Goal: Transaction & Acquisition: Purchase product/service

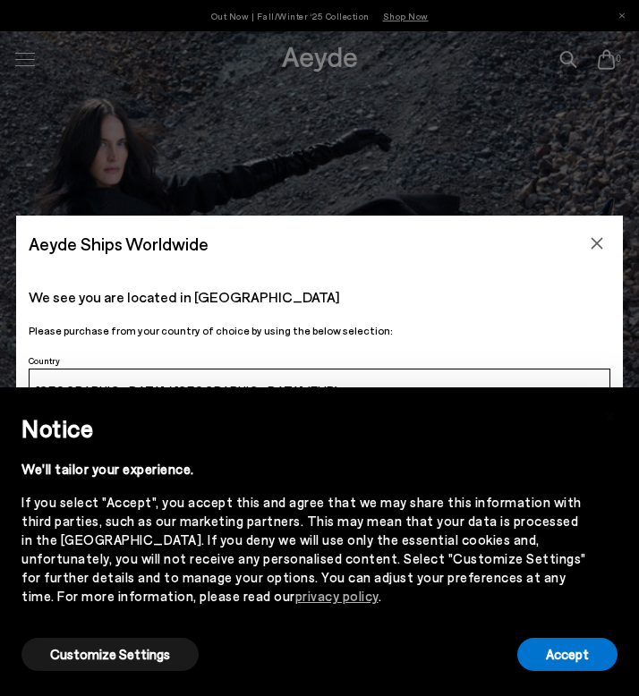
click at [23, 66] on div "Aeyde Ships Worldwide We see you are located in [GEOGRAPHIC_DATA] Please purcha…" at bounding box center [319, 348] width 639 height 696
click at [64, 653] on button "Customize Settings" at bounding box center [109, 654] width 177 height 33
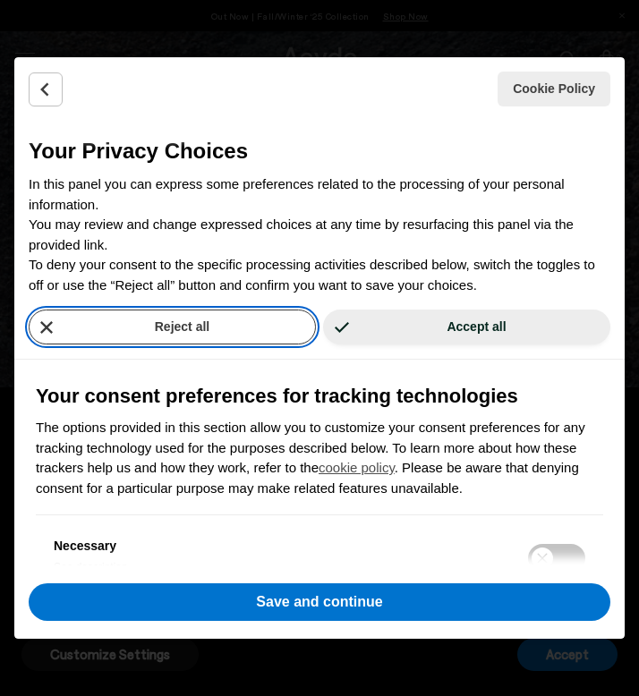
click at [283, 317] on button "Reject all" at bounding box center [172, 326] width 287 height 35
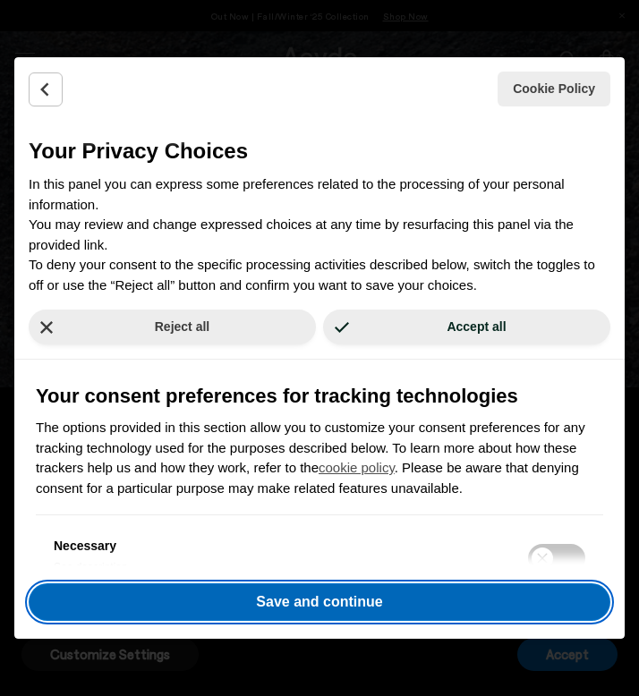
click at [299, 602] on button "Save and continue" at bounding box center [319, 602] width 581 height 38
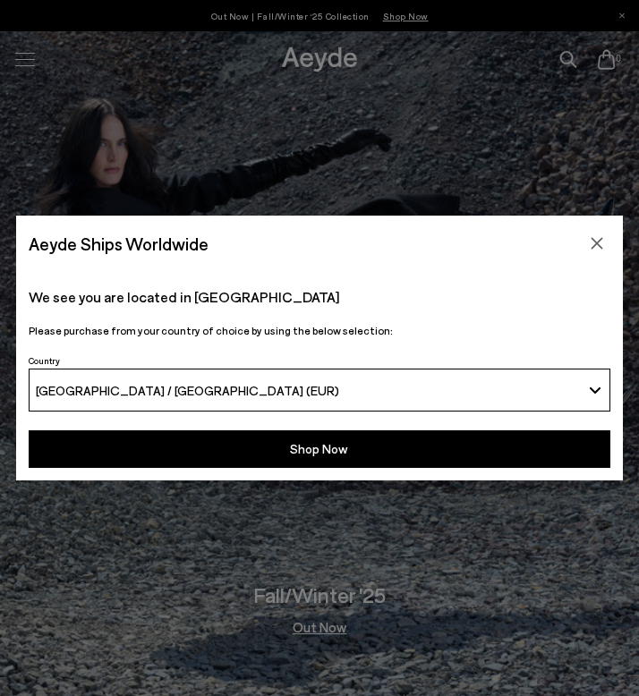
click at [38, 62] on div "Aeyde Ships Worldwide We see you are located in Germany Please purchase from yo…" at bounding box center [319, 348] width 639 height 696
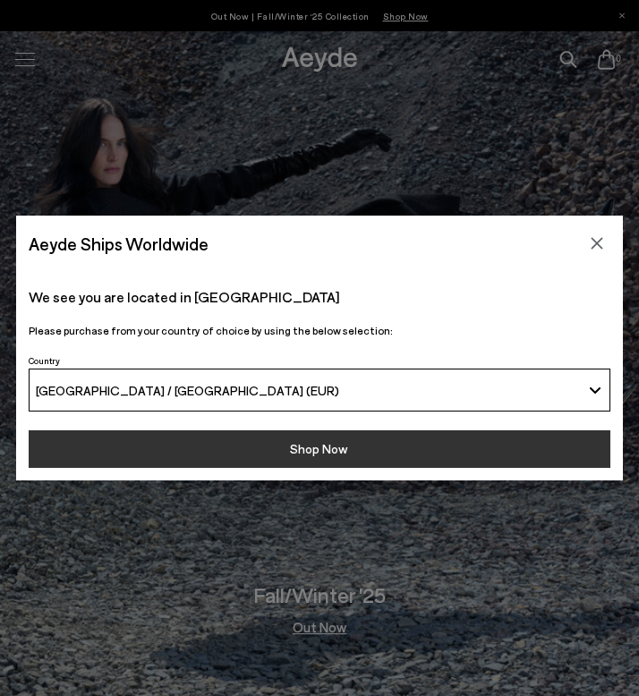
click at [292, 452] on button "Shop Now" at bounding box center [319, 449] width 581 height 38
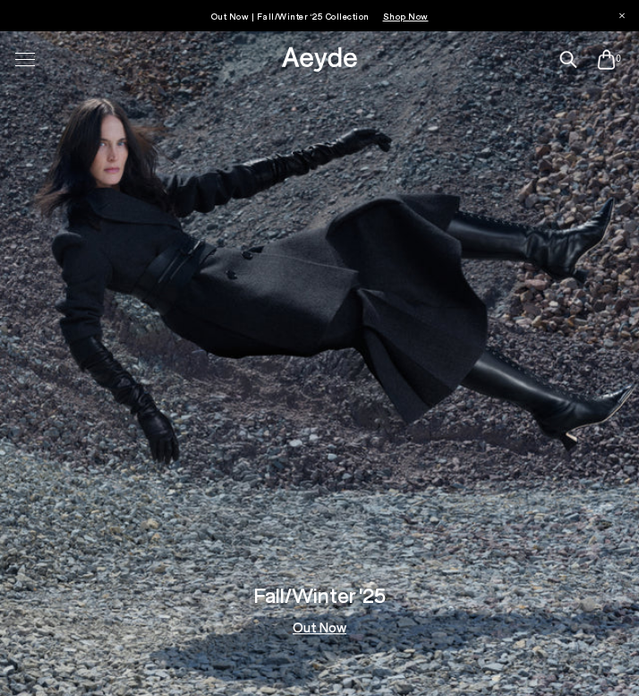
click at [26, 55] on div at bounding box center [25, 59] width 38 height 31
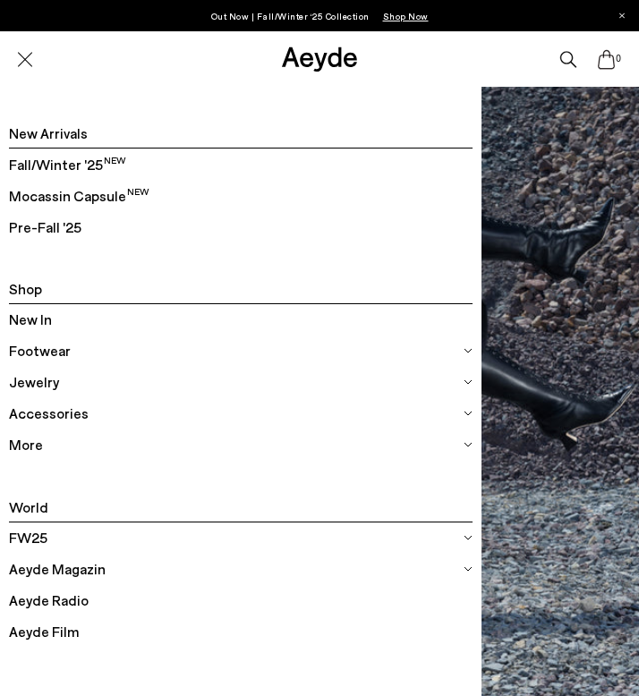
click at [35, 444] on span "More" at bounding box center [26, 444] width 34 height 23
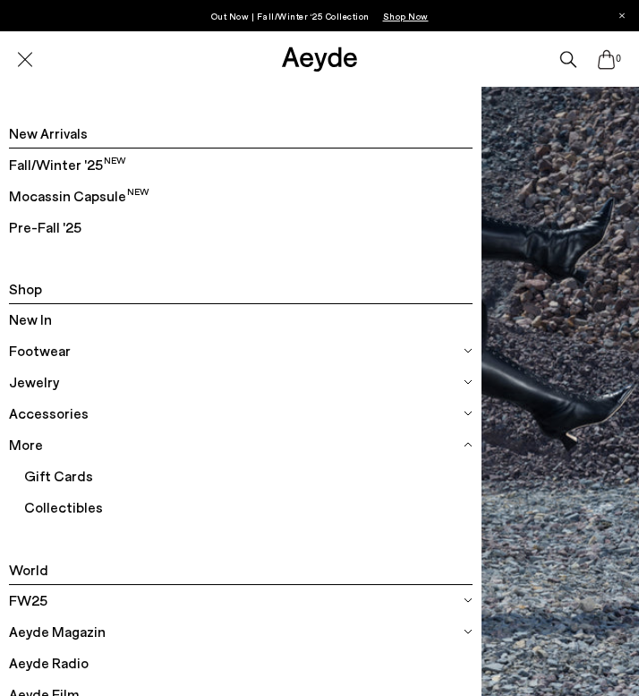
click at [42, 352] on span "Footwear" at bounding box center [40, 350] width 62 height 23
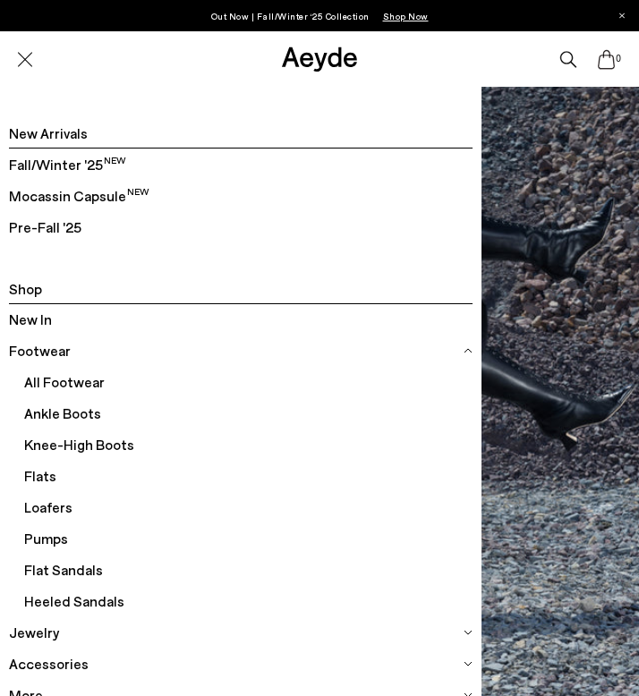
click at [56, 384] on span "All Footwear" at bounding box center [248, 382] width 448 height 31
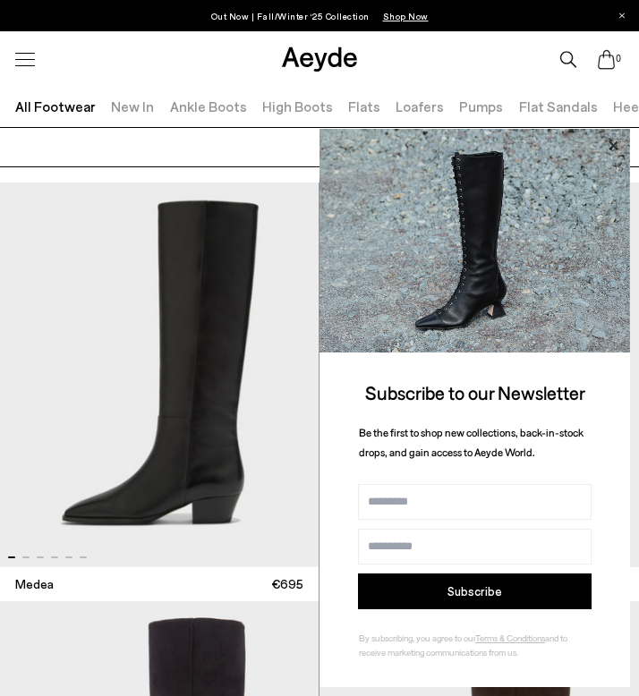
click at [613, 140] on icon at bounding box center [612, 145] width 23 height 23
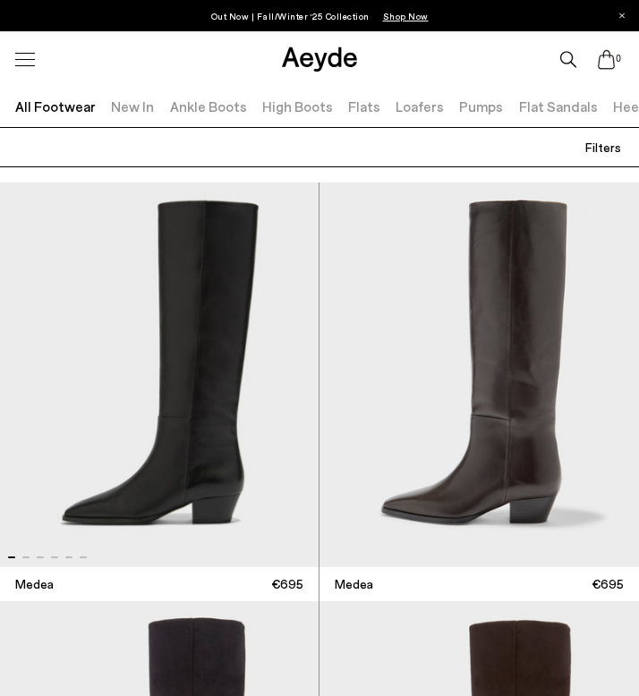
click at [608, 151] on span "Filters" at bounding box center [603, 147] width 36 height 15
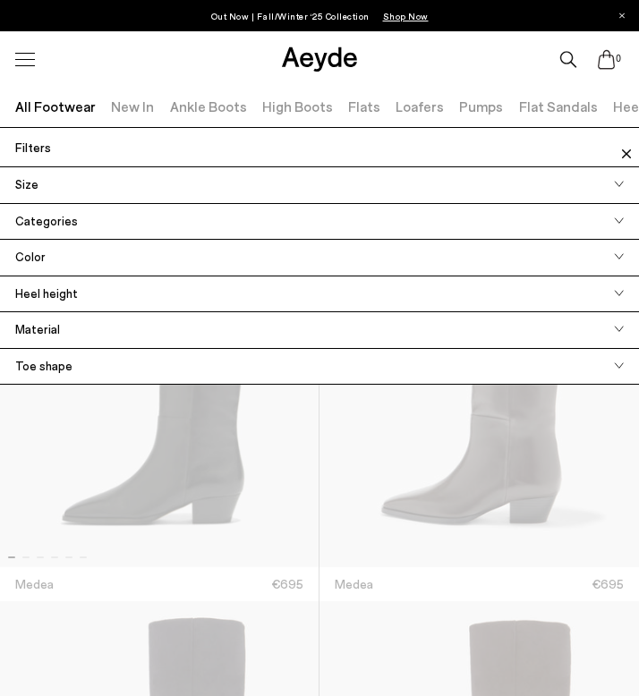
click at [330, 192] on div "Size" at bounding box center [319, 185] width 639 height 37
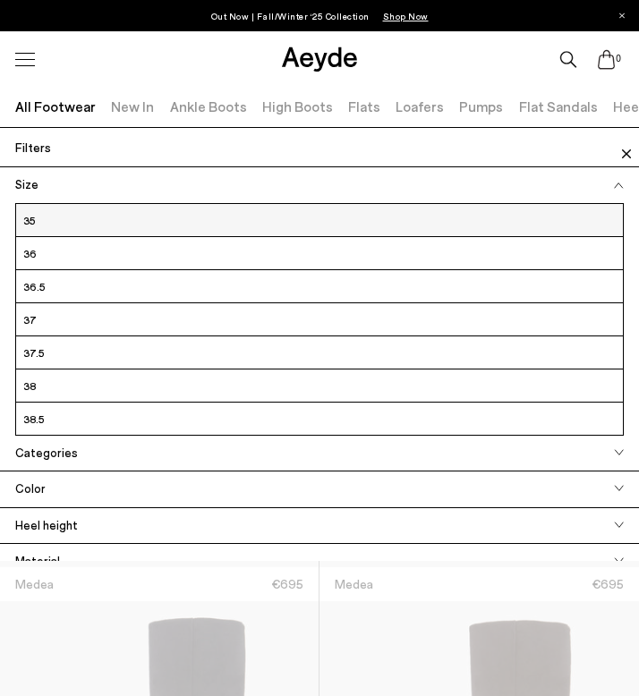
click at [48, 216] on label "35" at bounding box center [319, 219] width 606 height 23
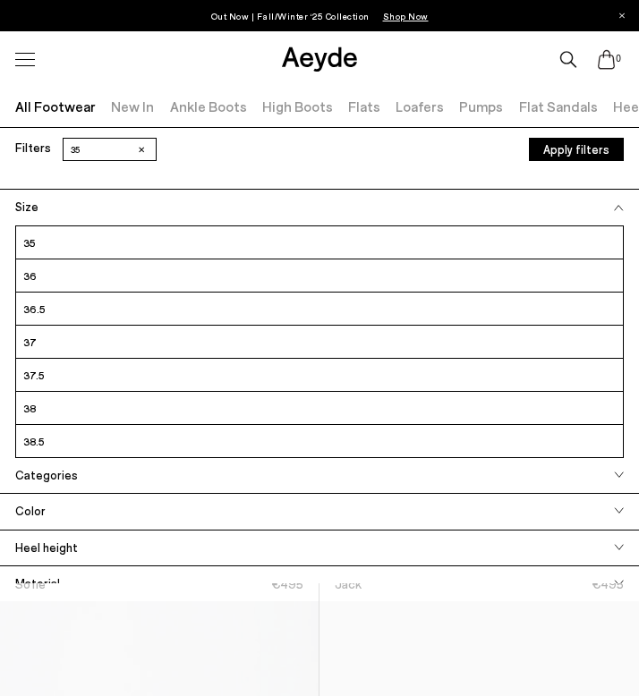
click at [574, 153] on button "Apply filters" at bounding box center [576, 149] width 95 height 23
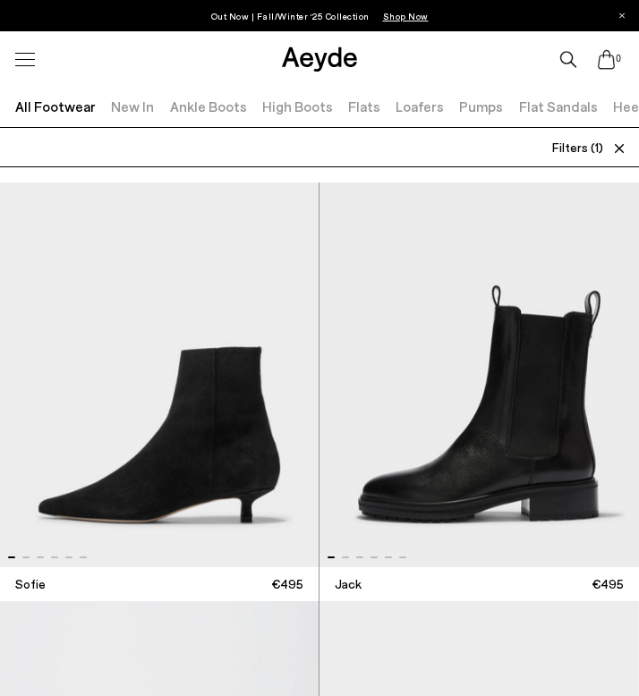
click at [263, 372] on img "1 / 6" at bounding box center [159, 374] width 318 height 385
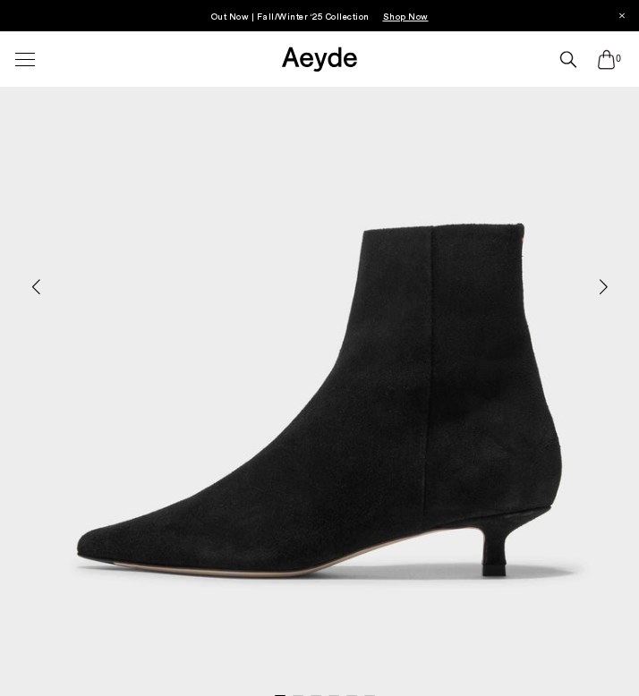
scroll to position [308, 0]
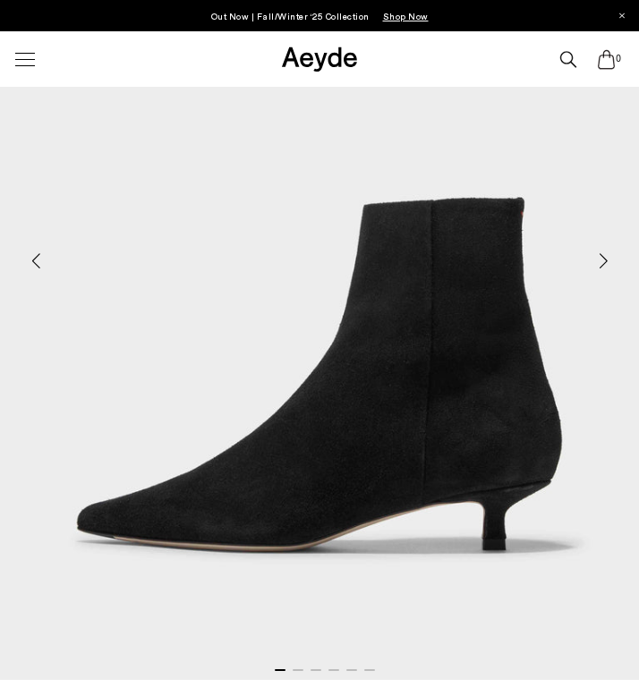
click at [604, 258] on div "Next slide" at bounding box center [603, 261] width 54 height 54
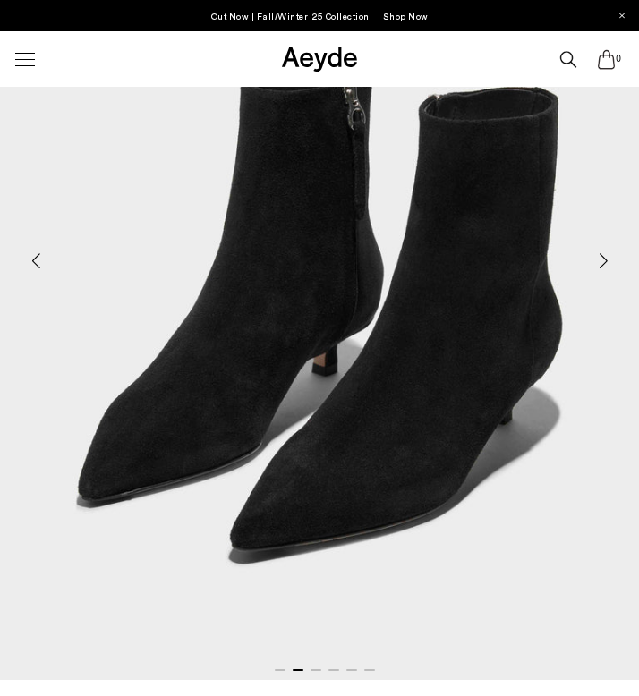
click at [604, 258] on div "Next slide" at bounding box center [603, 261] width 54 height 54
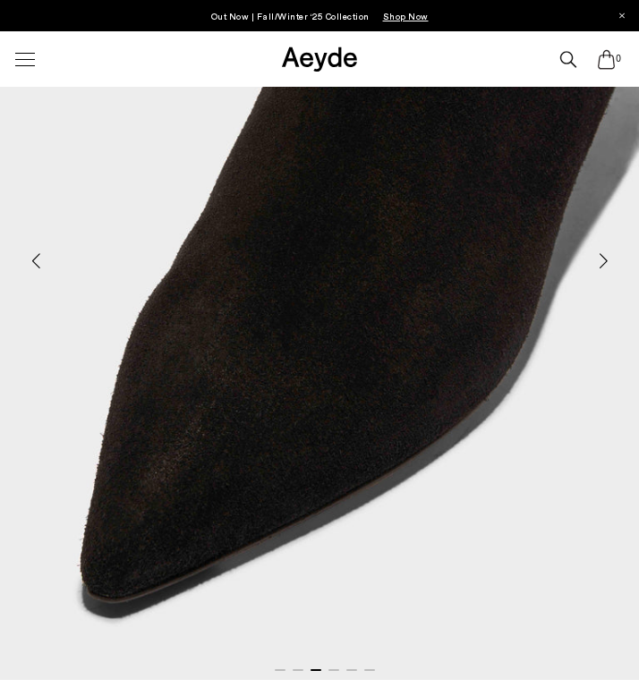
click at [604, 258] on div "Next slide" at bounding box center [603, 261] width 54 height 54
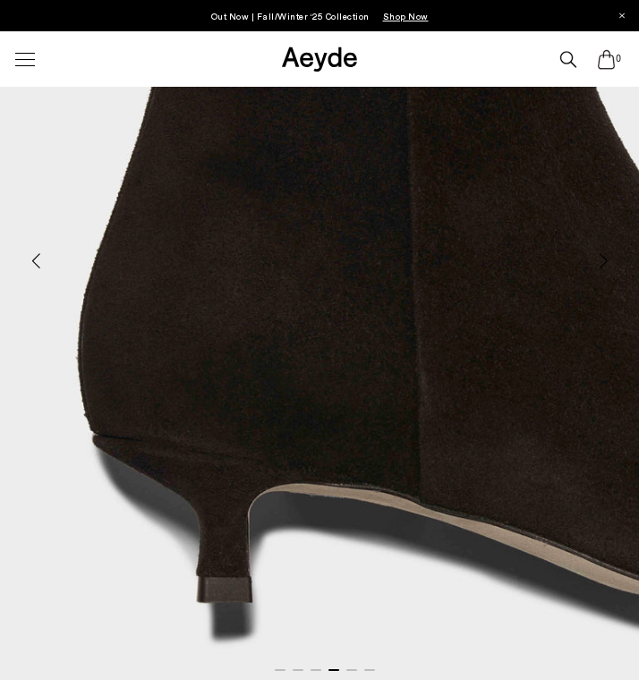
click at [604, 258] on div "Next slide" at bounding box center [603, 261] width 54 height 54
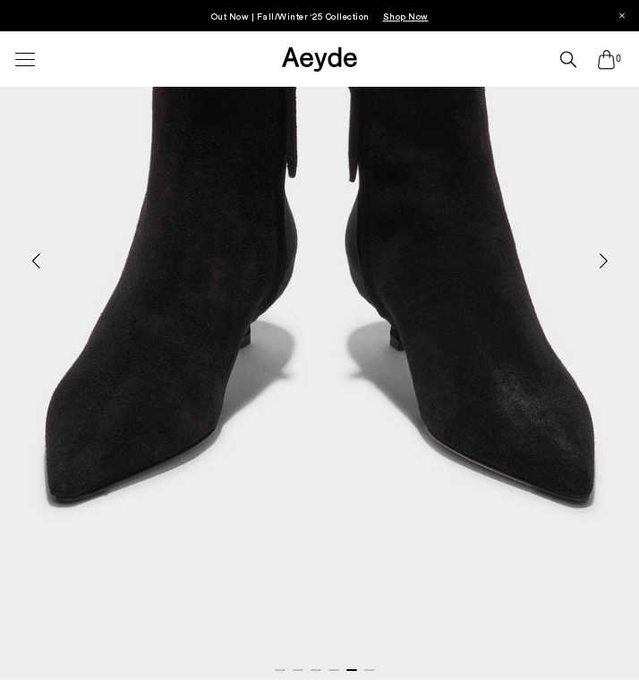
click at [604, 258] on div "Next slide" at bounding box center [603, 261] width 54 height 54
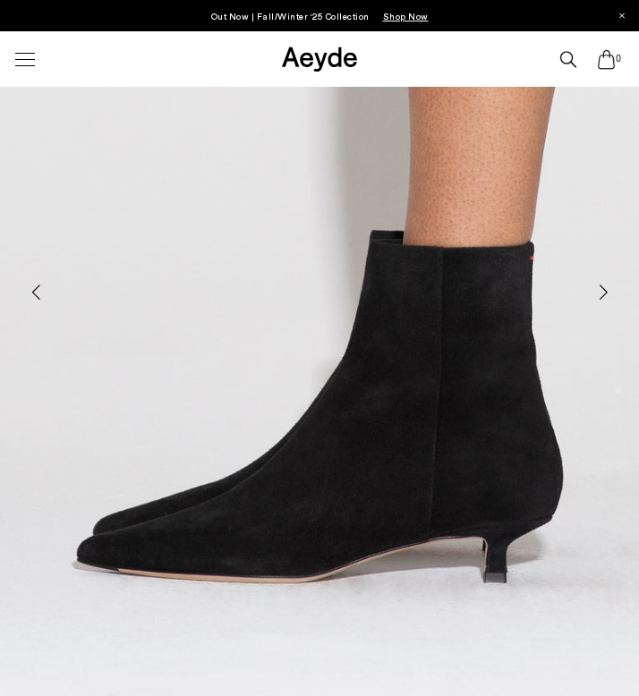
scroll to position [260, 0]
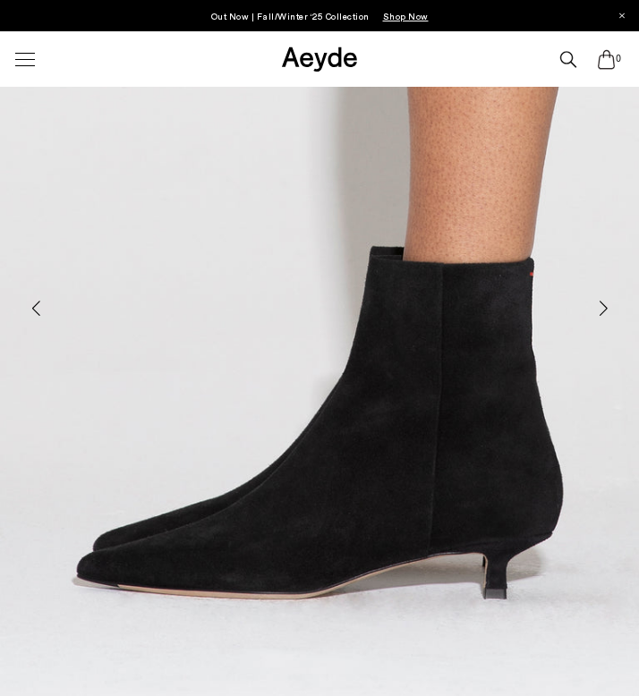
click at [602, 300] on div "Next slide" at bounding box center [603, 309] width 54 height 54
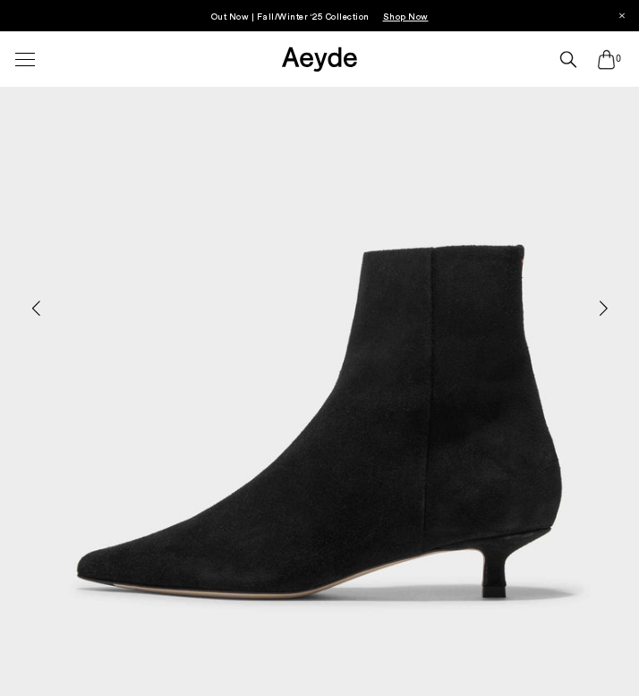
click at [602, 300] on div "Next slide" at bounding box center [603, 309] width 54 height 54
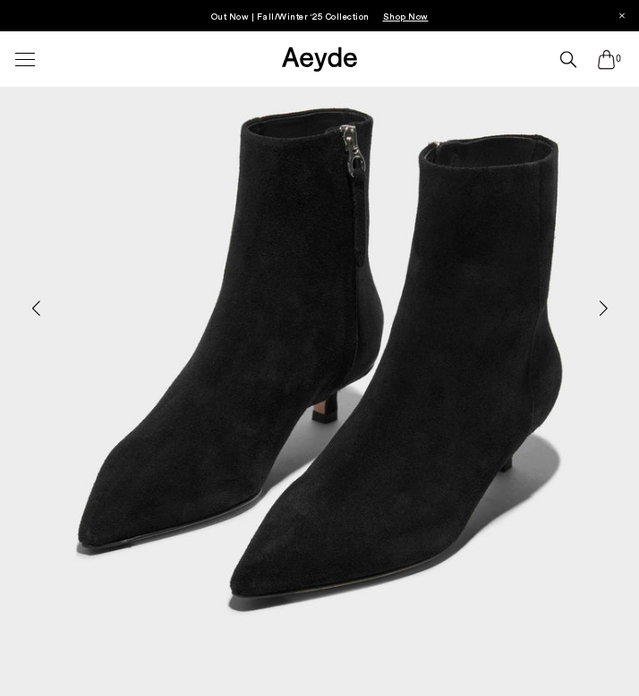
click at [602, 300] on div "Next slide" at bounding box center [603, 309] width 54 height 54
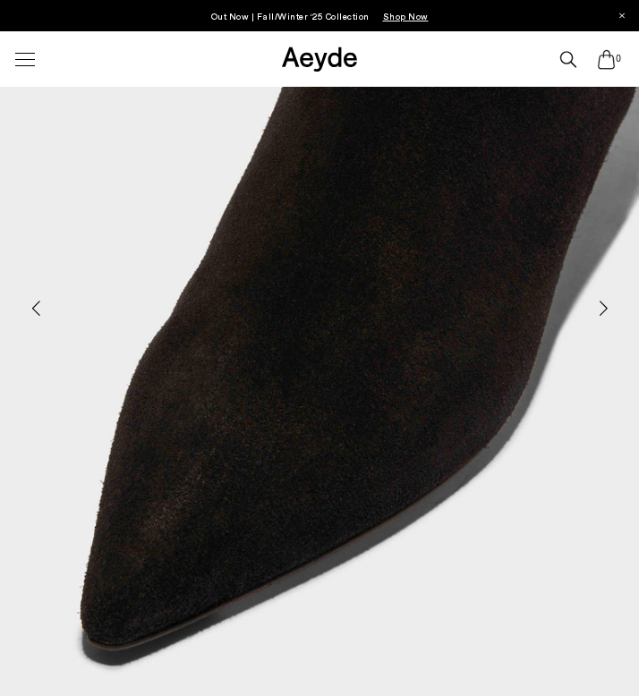
click at [602, 300] on div "Next slide" at bounding box center [603, 309] width 54 height 54
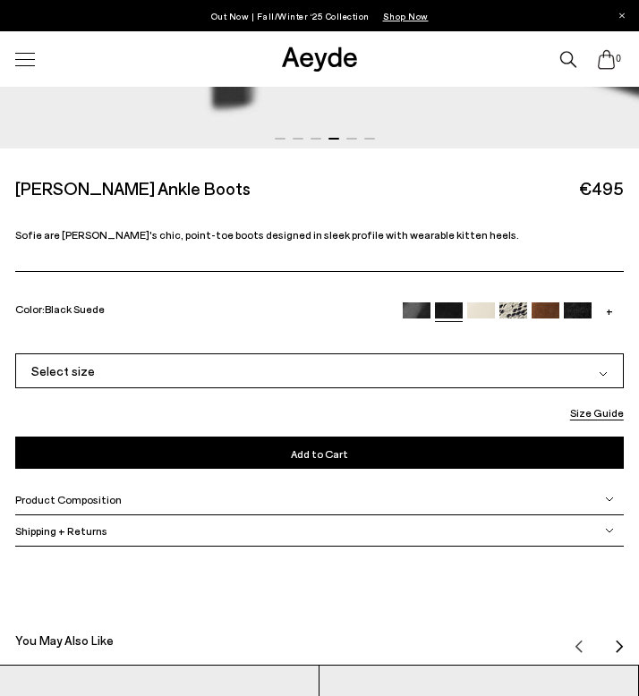
scroll to position [892, 0]
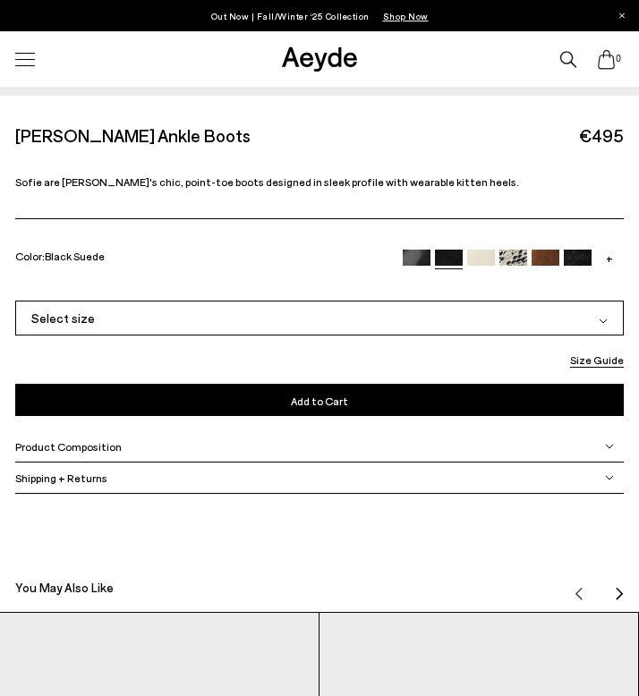
click at [547, 260] on img at bounding box center [545, 264] width 28 height 28
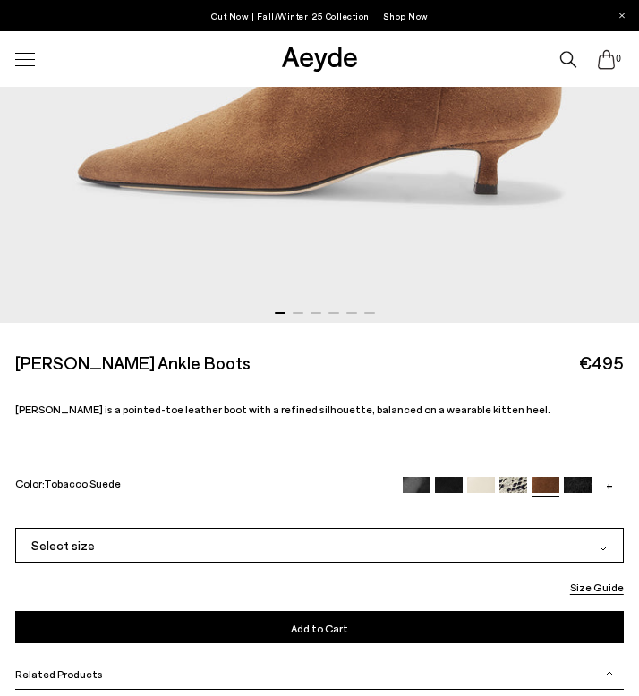
scroll to position [1010, 0]
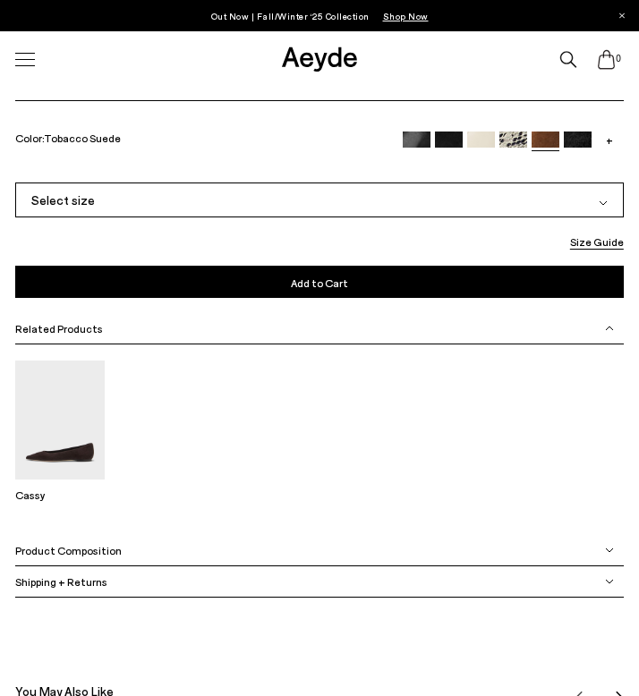
click at [583, 142] on img at bounding box center [577, 145] width 28 height 28
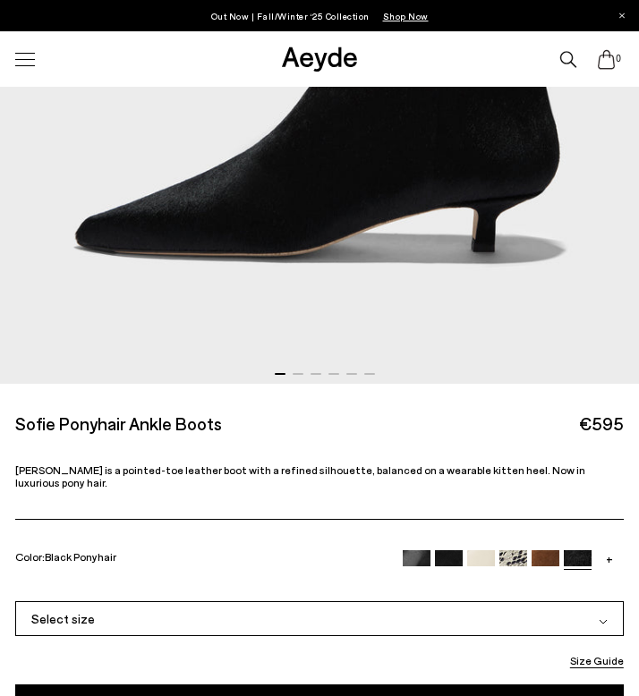
scroll to position [652, 0]
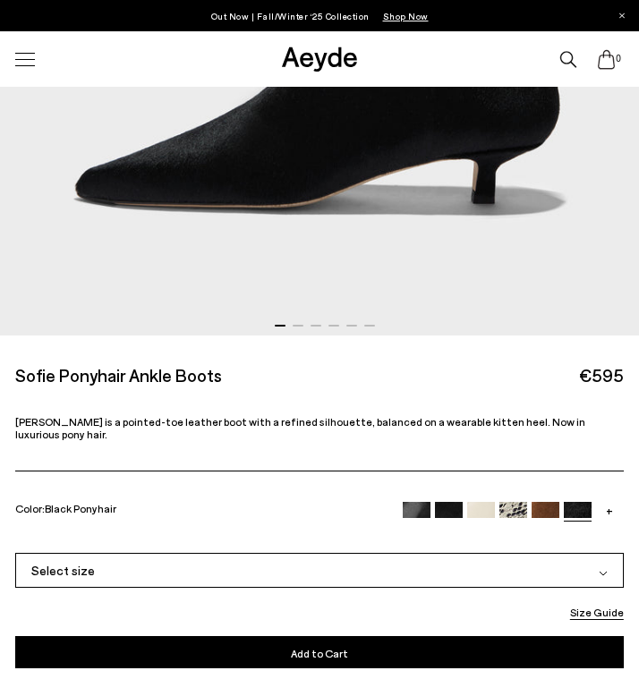
click at [608, 502] on link "+" at bounding box center [610, 510] width 28 height 16
click at [614, 502] on img at bounding box center [610, 516] width 28 height 28
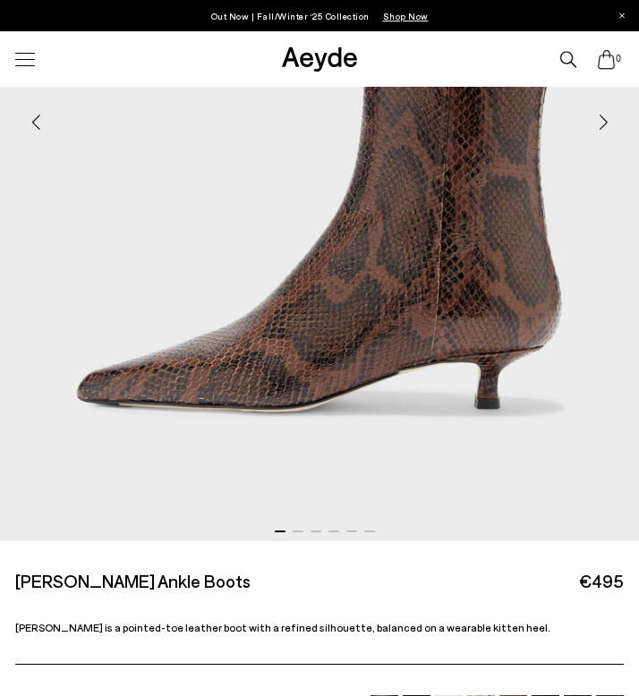
click at [614, 498] on img "1 / 6" at bounding box center [319, 115] width 639 height 851
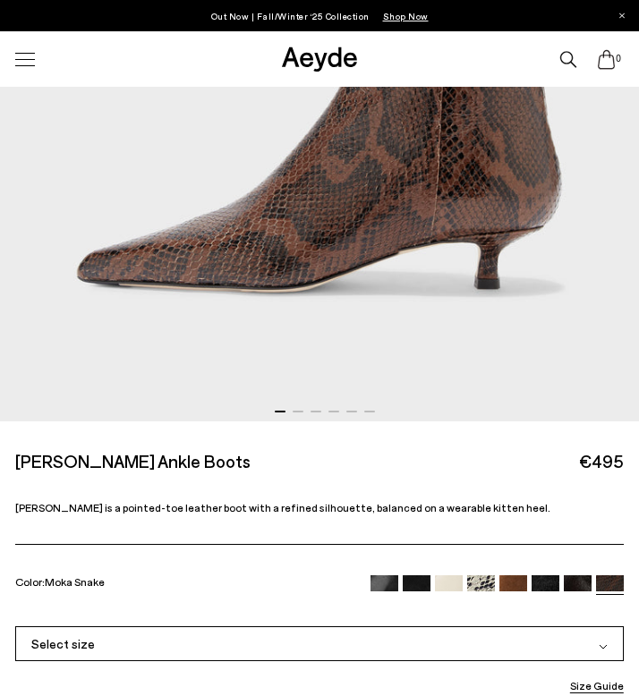
scroll to position [573, 0]
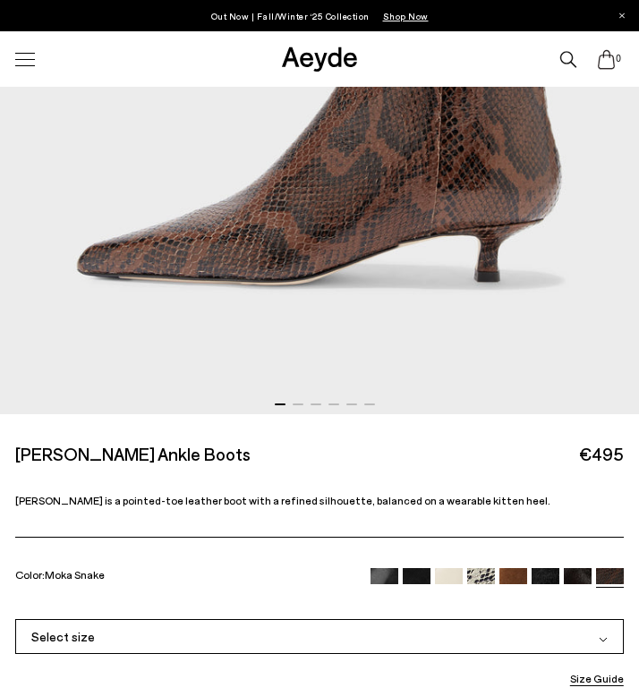
click at [582, 581] on img at bounding box center [577, 582] width 28 height 28
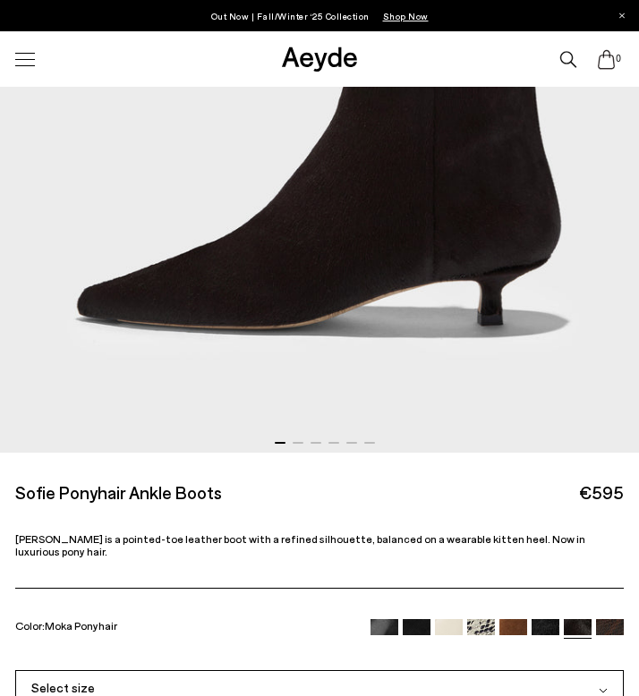
scroll to position [367, 0]
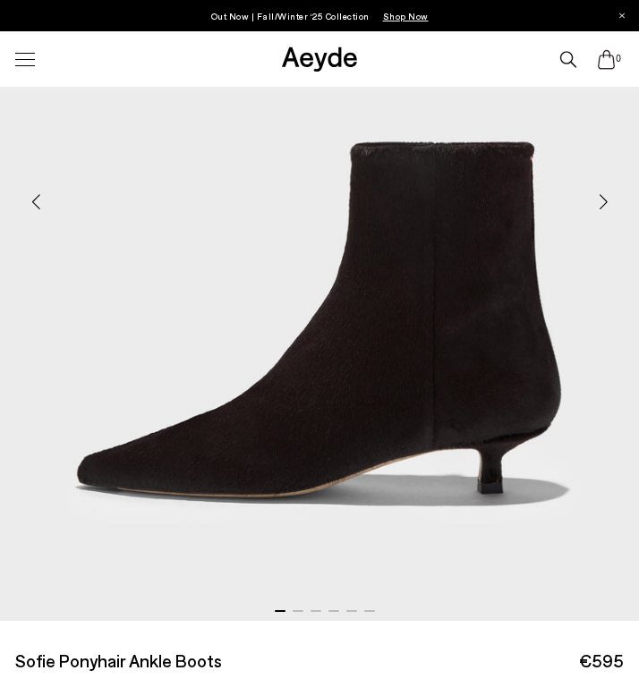
click at [601, 262] on img "1 / 6" at bounding box center [319, 194] width 639 height 851
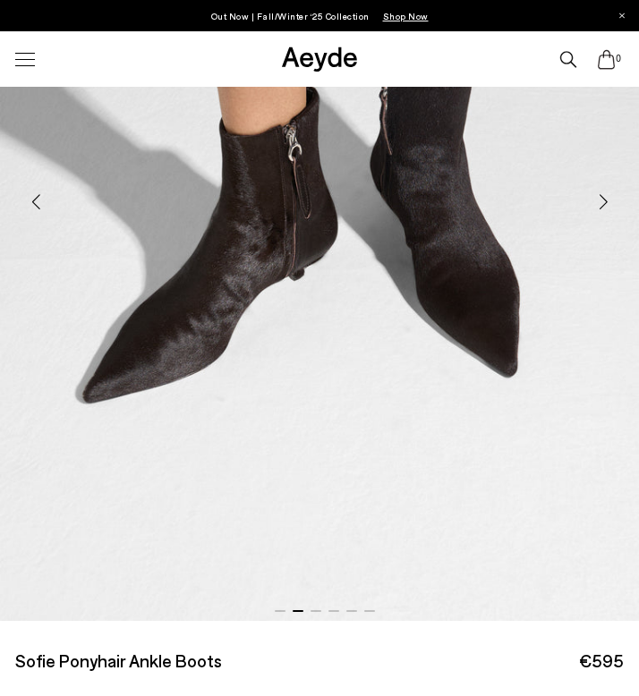
click at [601, 239] on img "2 / 6" at bounding box center [319, 194] width 639 height 851
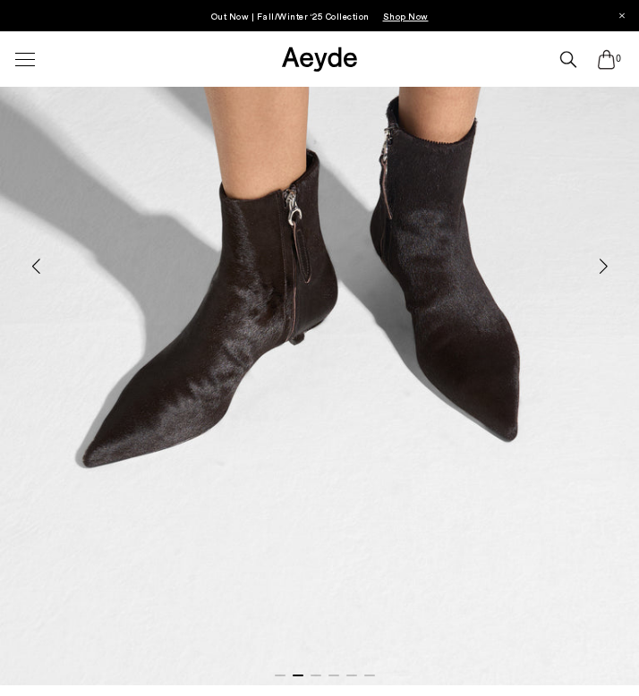
scroll to position [271, 0]
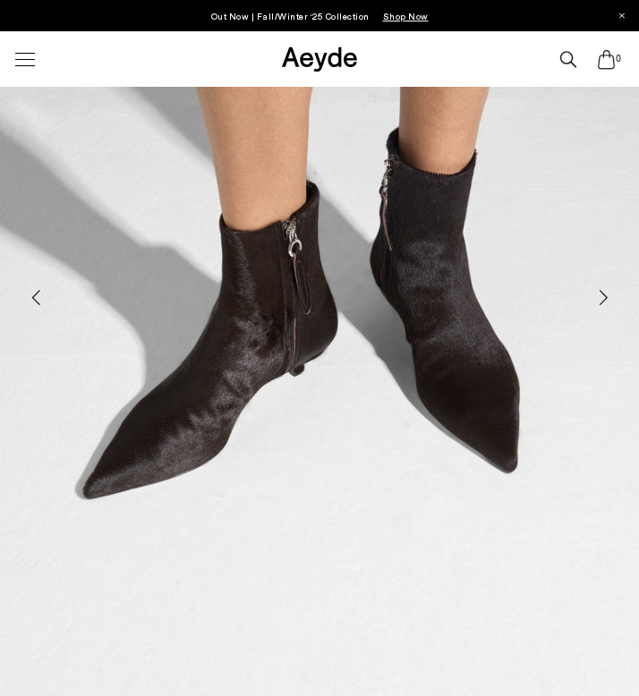
click at [593, 297] on div "Next slide" at bounding box center [603, 298] width 54 height 54
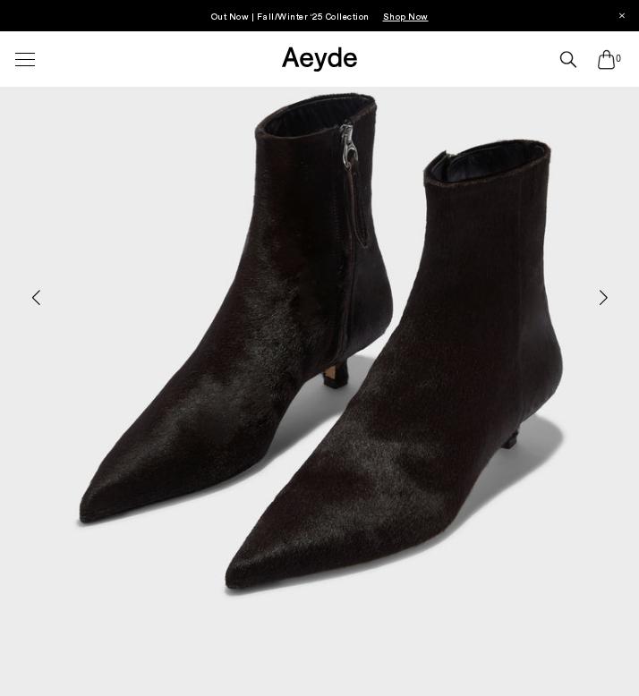
click at [593, 297] on div "Next slide" at bounding box center [603, 298] width 54 height 54
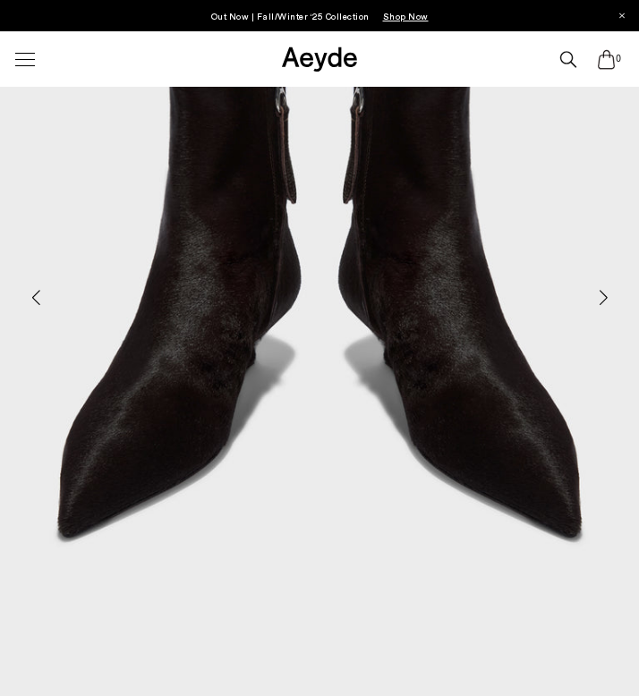
click at [593, 297] on div "Next slide" at bounding box center [603, 298] width 54 height 54
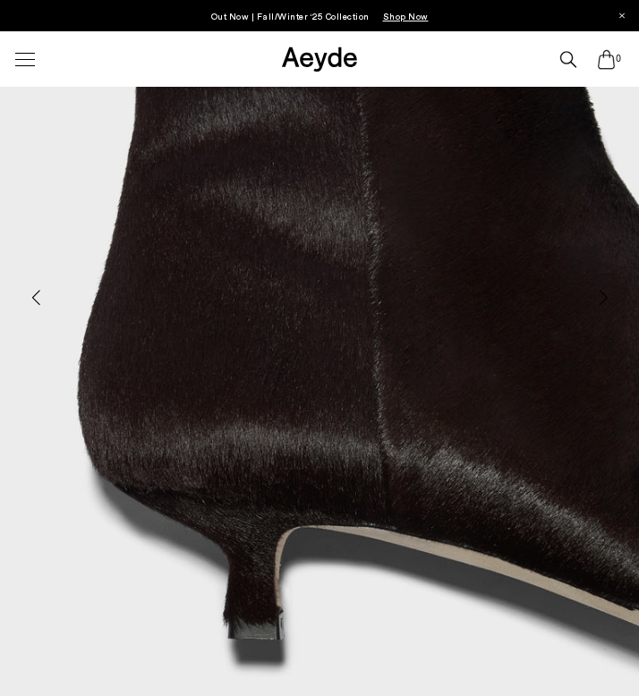
click at [593, 297] on div "Next slide" at bounding box center [603, 298] width 54 height 54
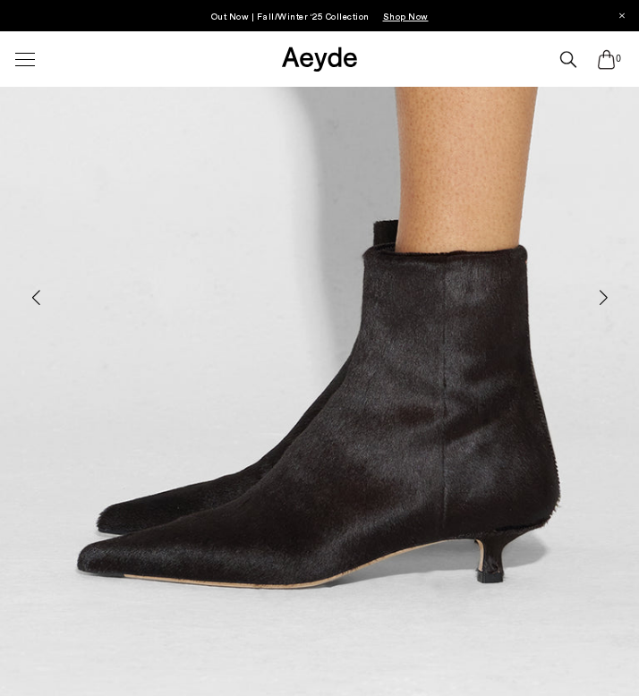
click at [593, 297] on div "Next slide" at bounding box center [603, 298] width 54 height 54
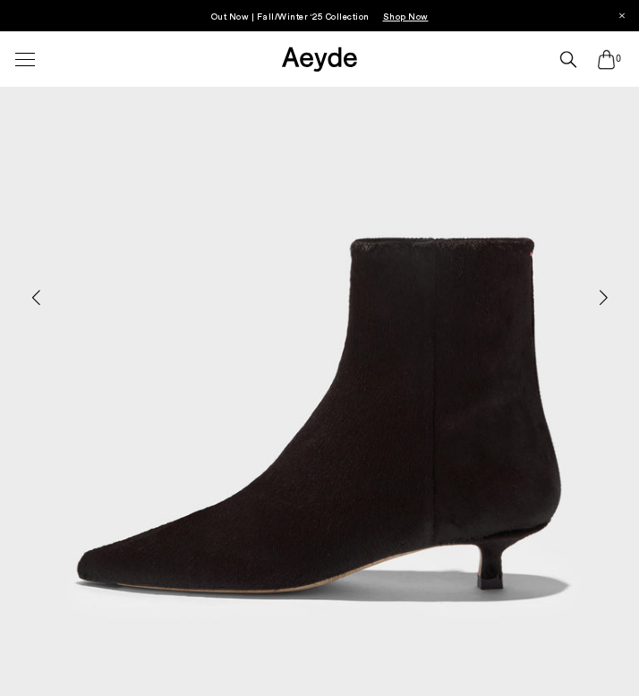
click at [593, 297] on div "Next slide" at bounding box center [603, 298] width 54 height 54
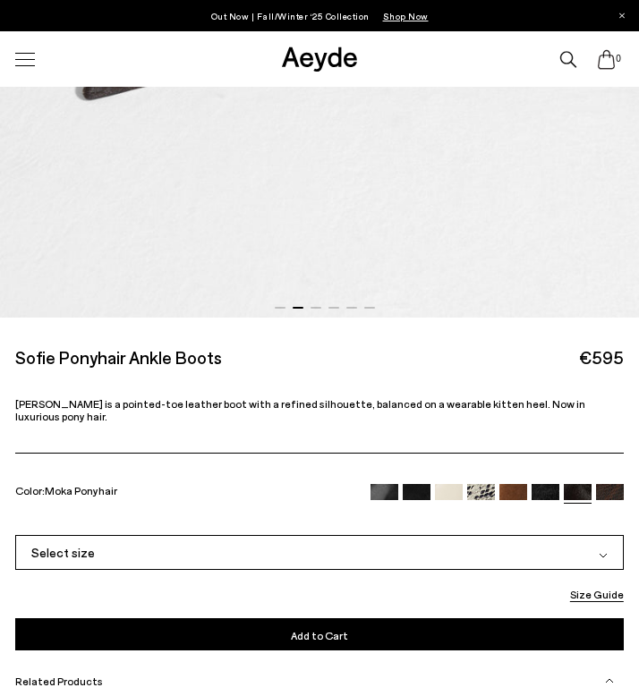
scroll to position [671, 0]
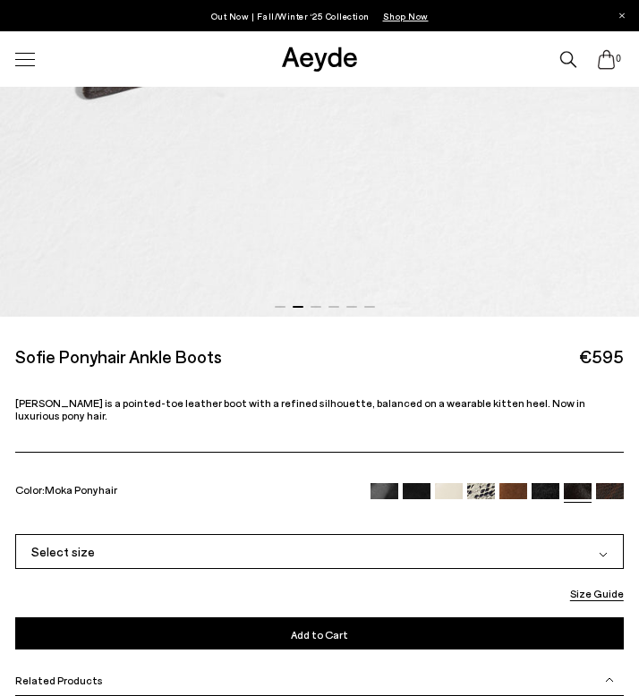
click at [594, 483] on div "+" at bounding box center [496, 493] width 252 height 20
click at [597, 483] on img at bounding box center [610, 497] width 28 height 28
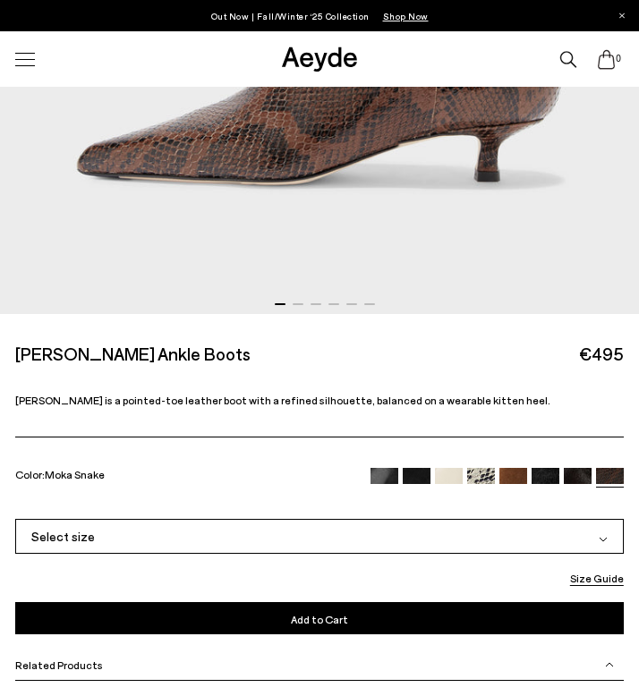
scroll to position [682, 0]
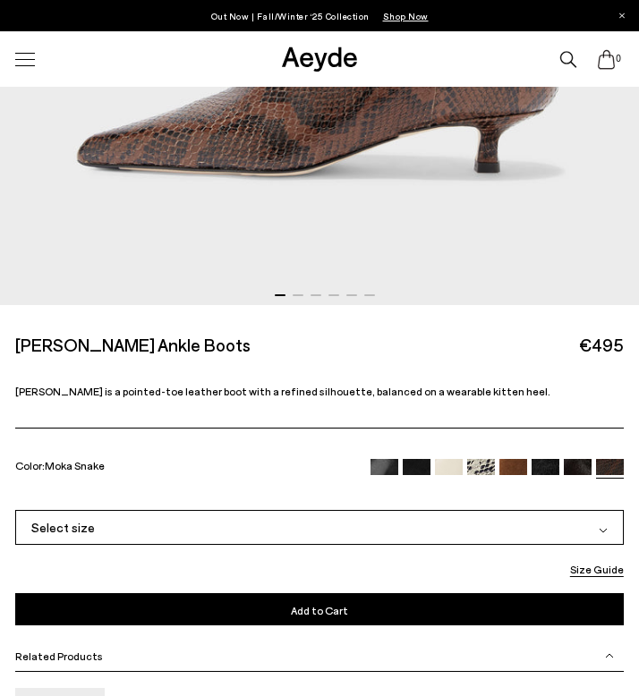
click at [516, 466] on img at bounding box center [513, 473] width 28 height 28
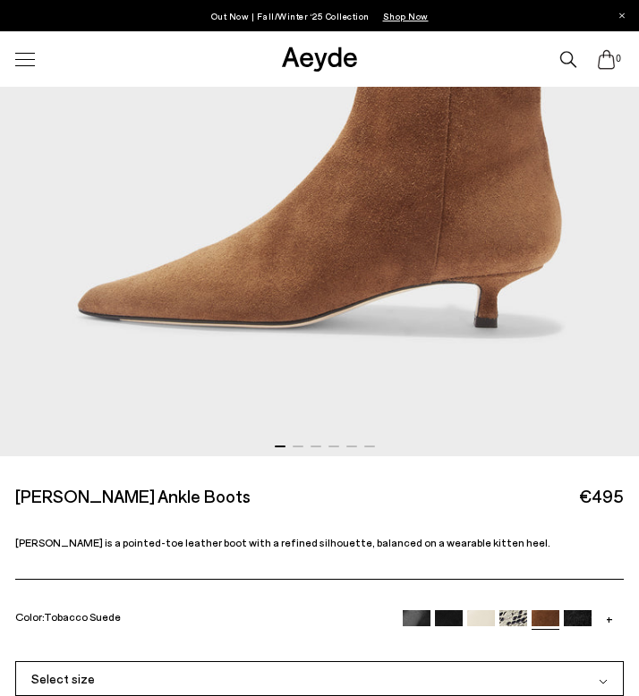
scroll to position [582, 0]
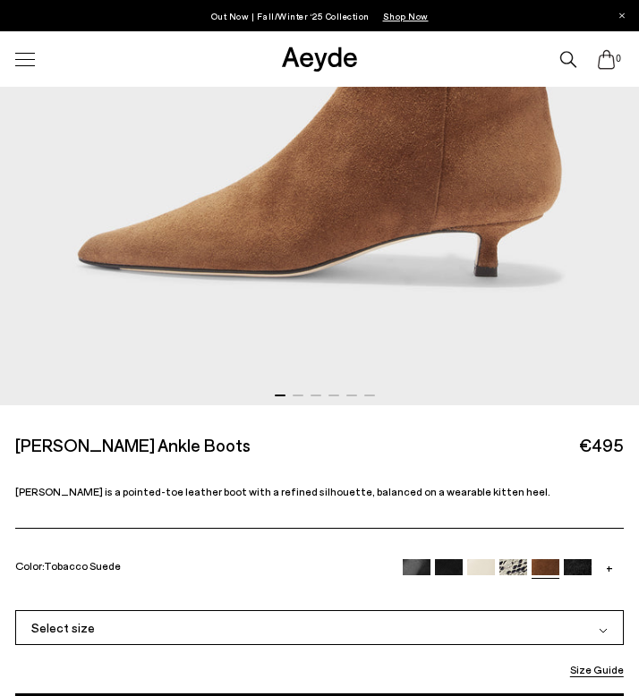
click at [439, 569] on img at bounding box center [449, 573] width 28 height 28
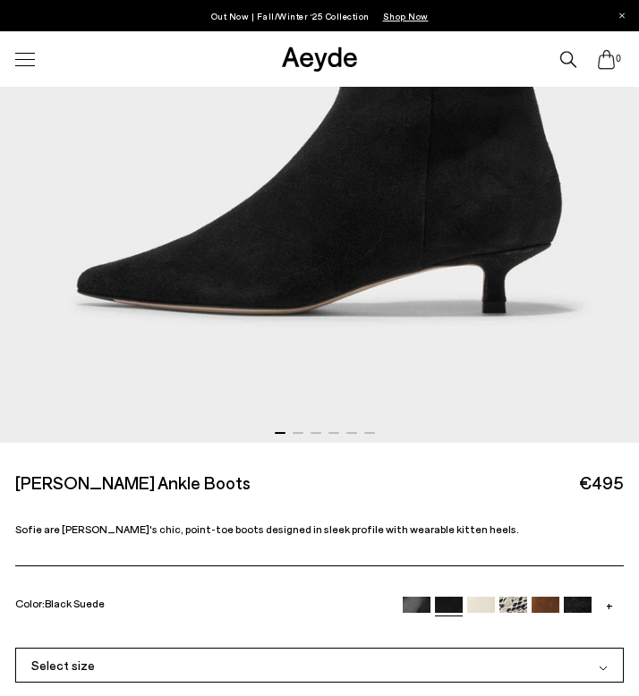
scroll to position [556, 0]
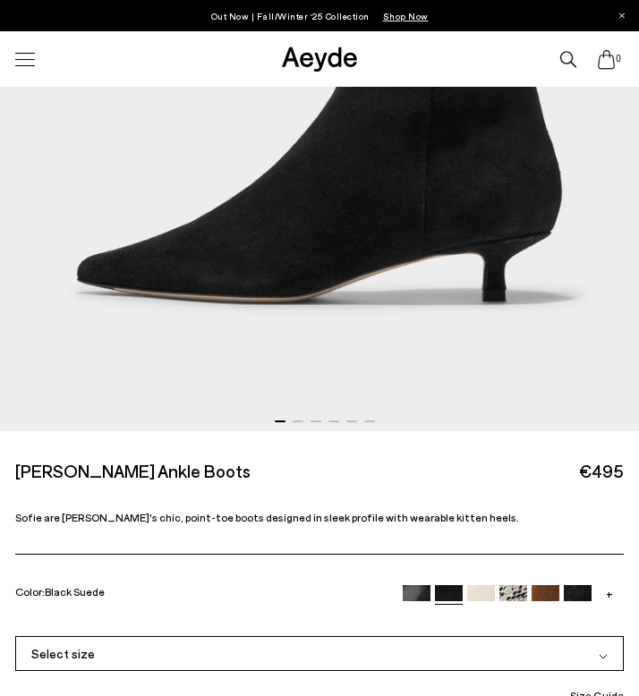
click at [421, 586] on img at bounding box center [416, 599] width 28 height 28
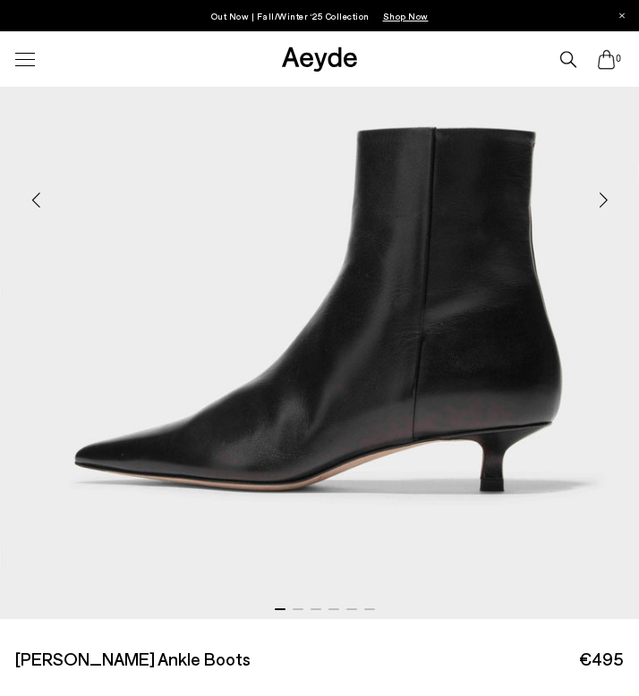
scroll to position [300, 0]
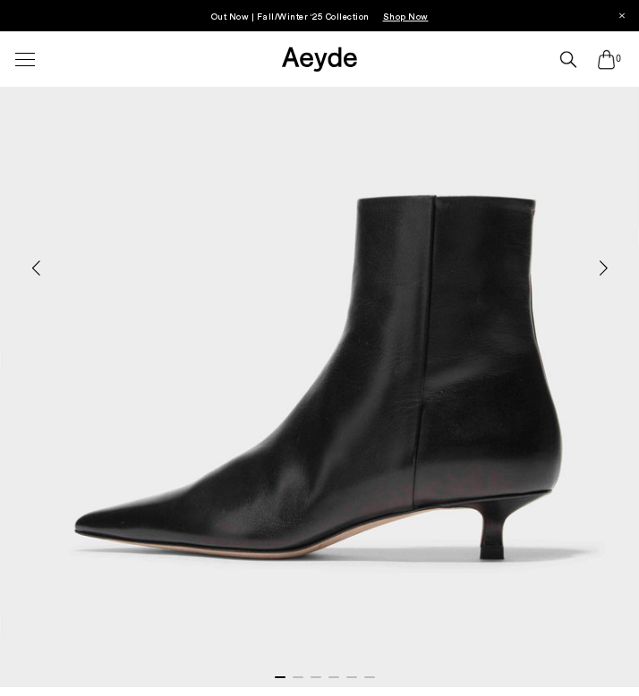
click at [606, 269] on div "Next slide" at bounding box center [603, 268] width 54 height 54
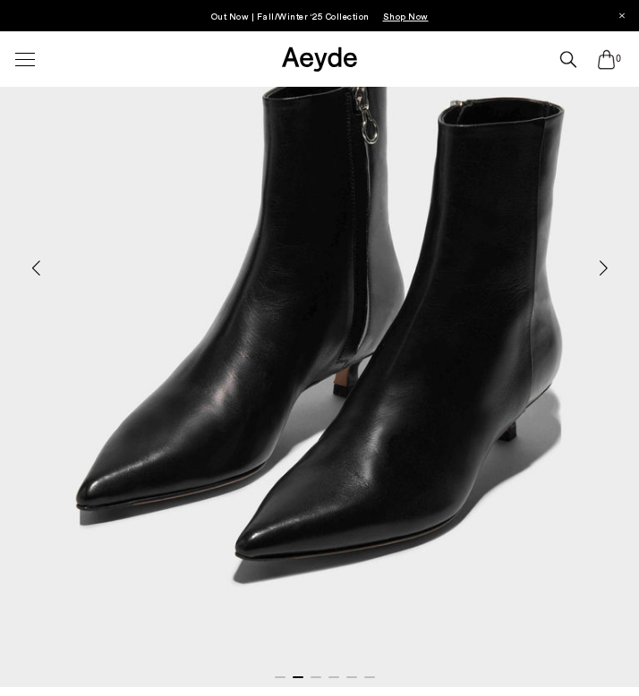
click at [606, 269] on div "Next slide" at bounding box center [603, 268] width 54 height 54
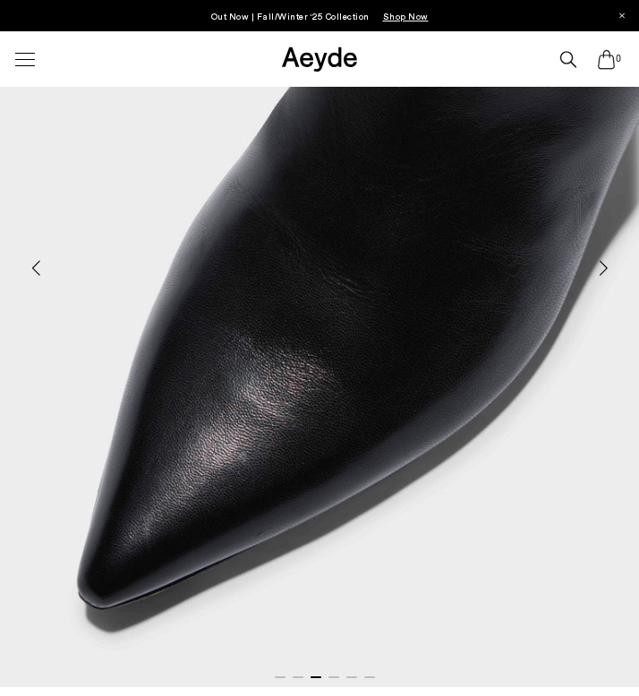
click at [606, 269] on div "Next slide" at bounding box center [603, 268] width 54 height 54
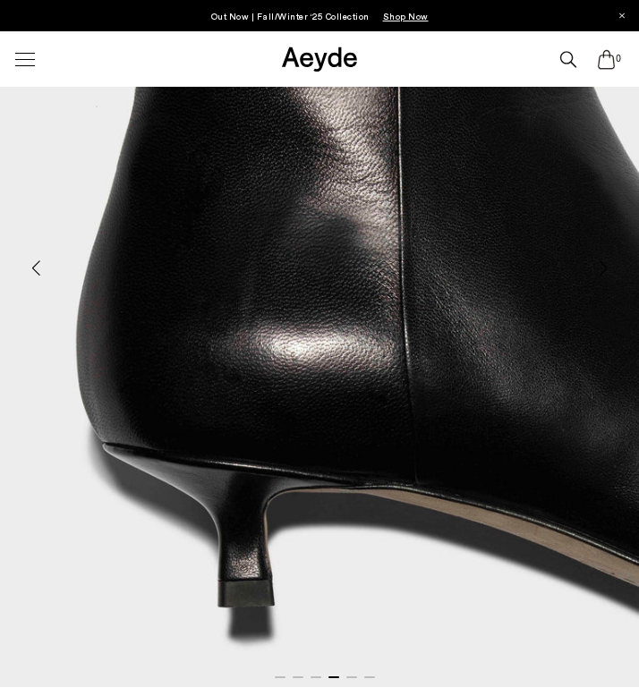
click at [606, 269] on div "Next slide" at bounding box center [603, 268] width 54 height 54
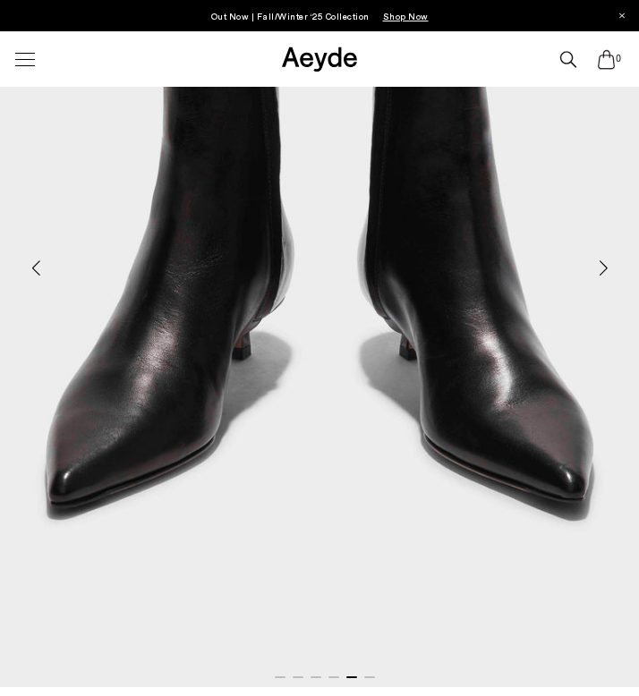
click at [606, 269] on div "Next slide" at bounding box center [603, 268] width 54 height 54
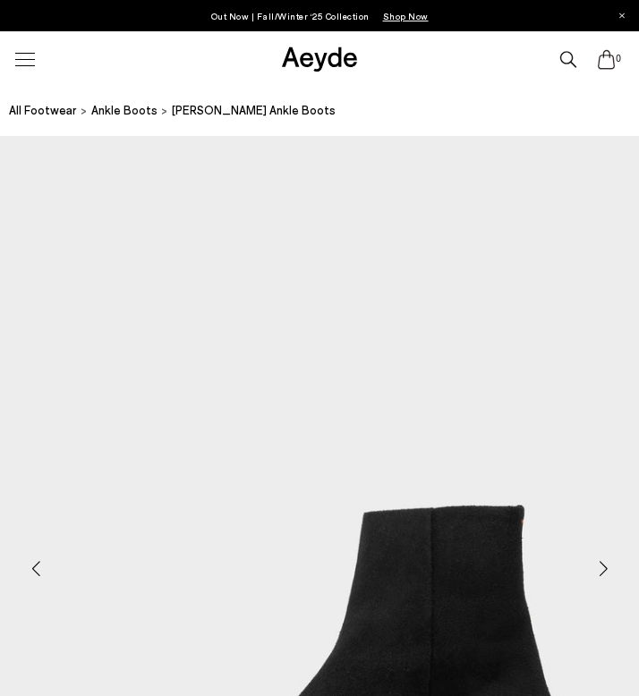
scroll to position [556, 0]
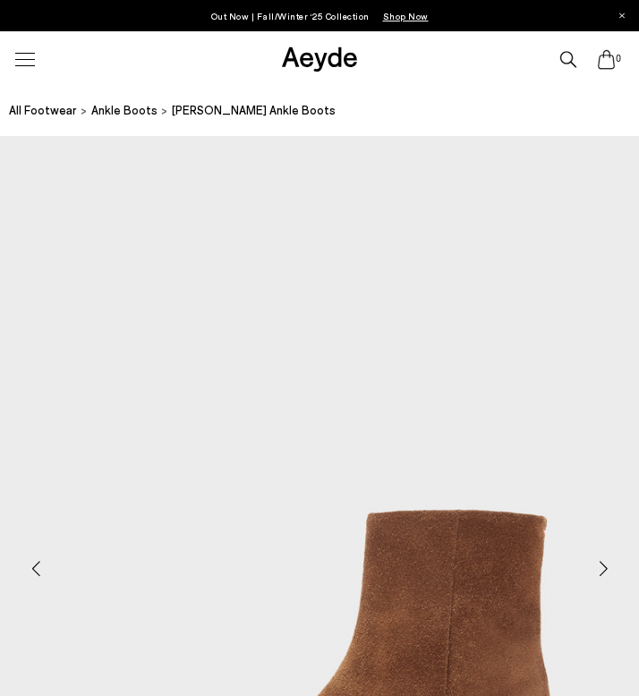
scroll to position [582, 0]
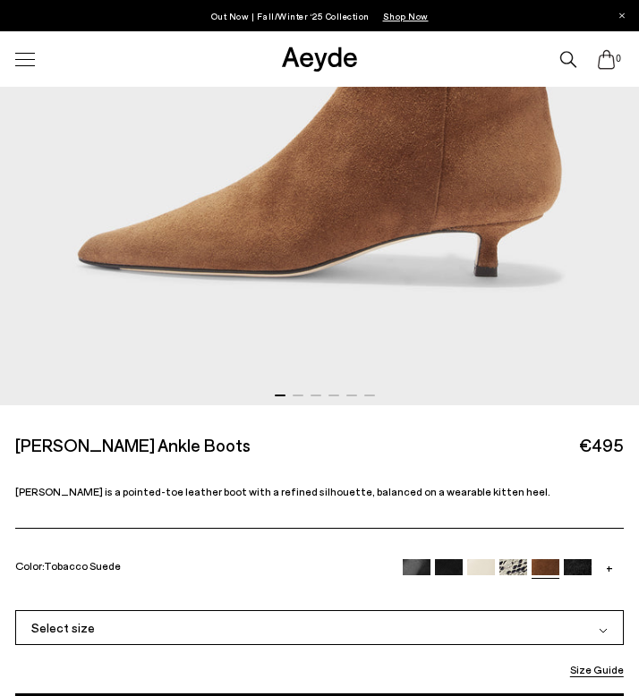
click at [350, 73] on div "0" at bounding box center [319, 58] width 639 height 55
click at [332, 63] on icon at bounding box center [334, 57] width 13 height 20
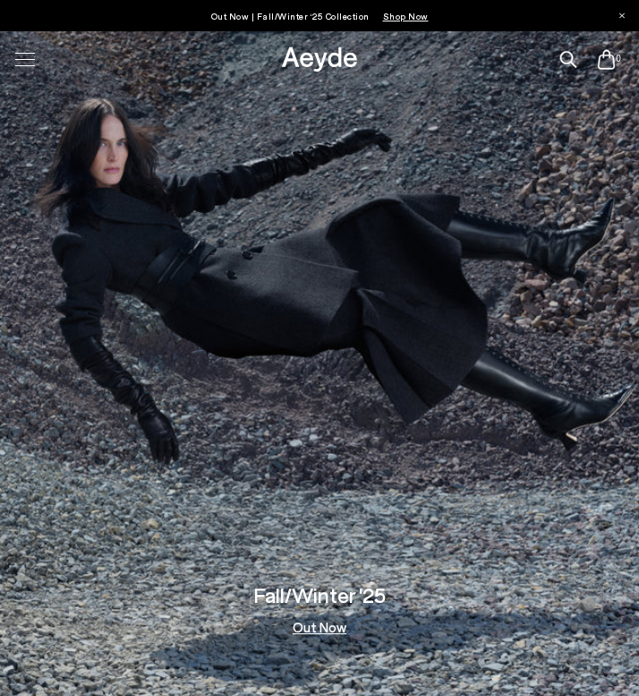
click at [0, 97] on img at bounding box center [319, 363] width 639 height 664
click at [46, 38] on div "0" at bounding box center [319, 58] width 639 height 55
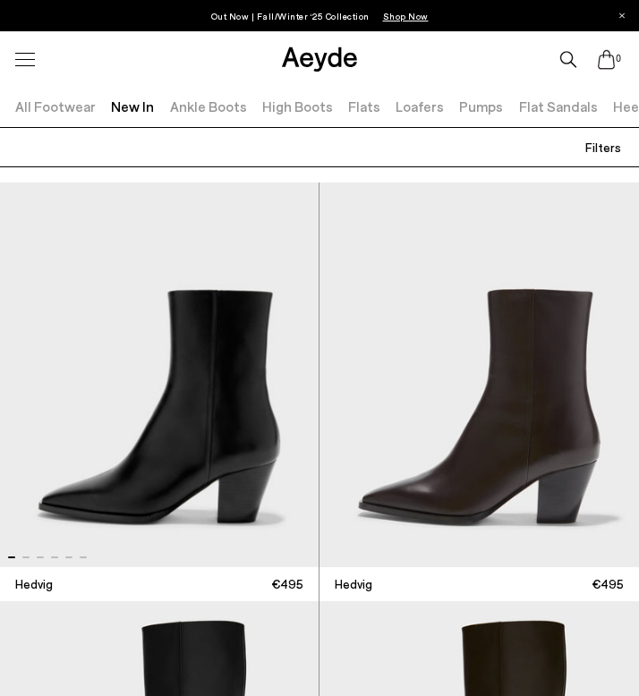
click at [600, 147] on span "Filters" at bounding box center [603, 147] width 36 height 15
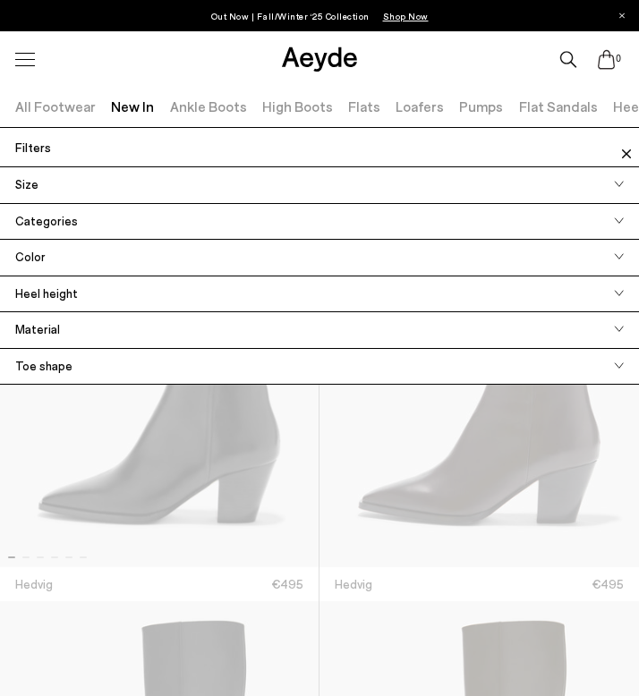
click at [80, 180] on div "Size" at bounding box center [319, 185] width 639 height 37
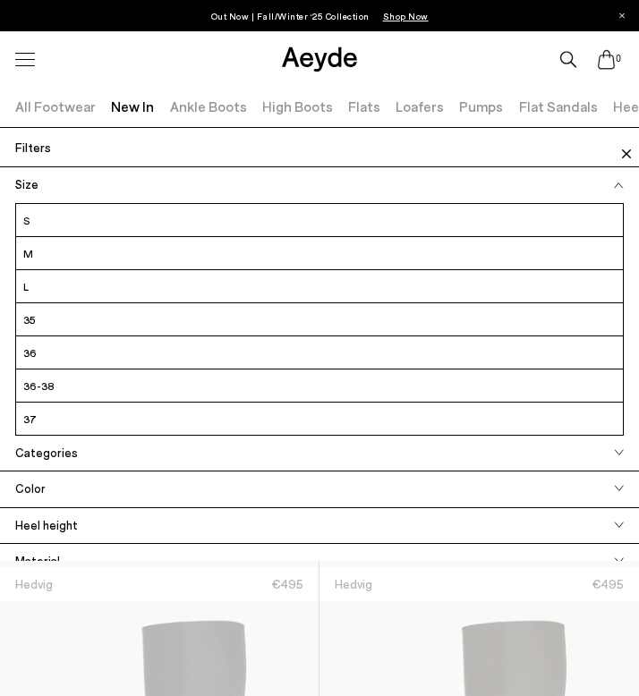
click at [59, 171] on div "Size" at bounding box center [319, 185] width 639 height 36
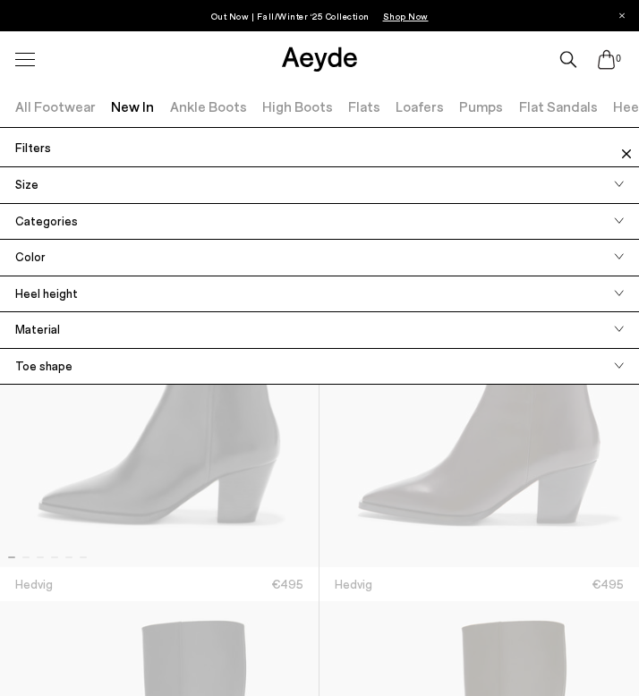
click at [65, 153] on ul at bounding box center [335, 147] width 545 height 19
click at [44, 147] on span "Filters" at bounding box center [33, 147] width 36 height 19
click at [42, 102] on link "All Footwear" at bounding box center [55, 105] width 80 height 17
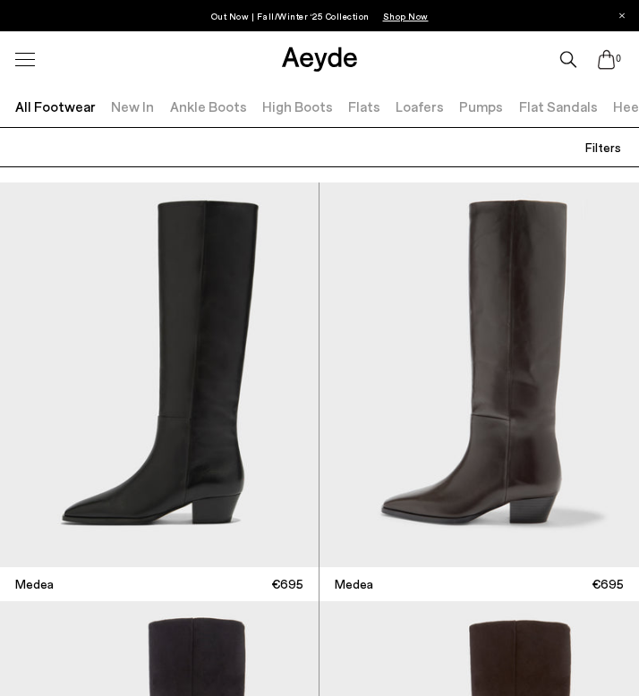
click at [615, 145] on span "Filters" at bounding box center [603, 147] width 36 height 15
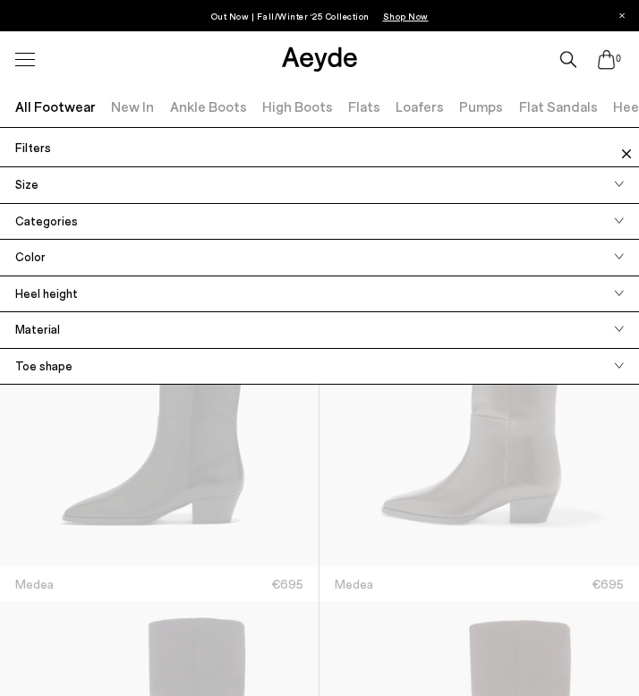
click at [63, 176] on div "Size" at bounding box center [319, 185] width 639 height 37
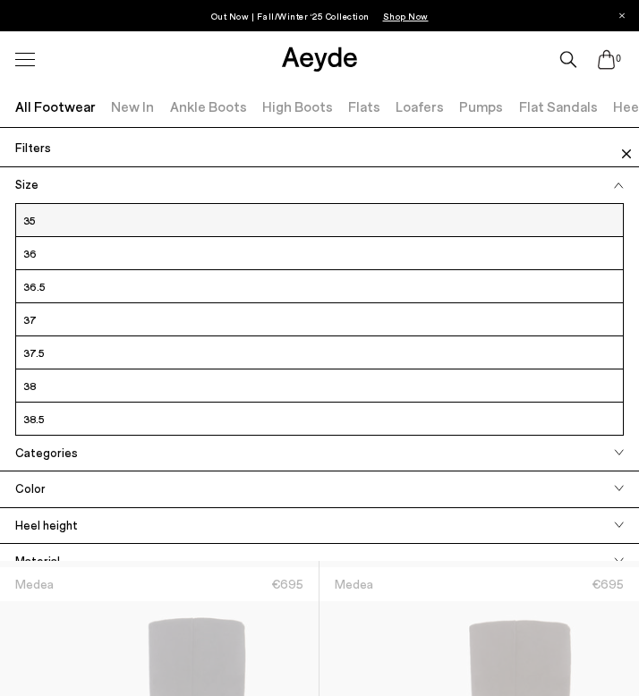
click at [34, 216] on label "35" at bounding box center [319, 219] width 606 height 23
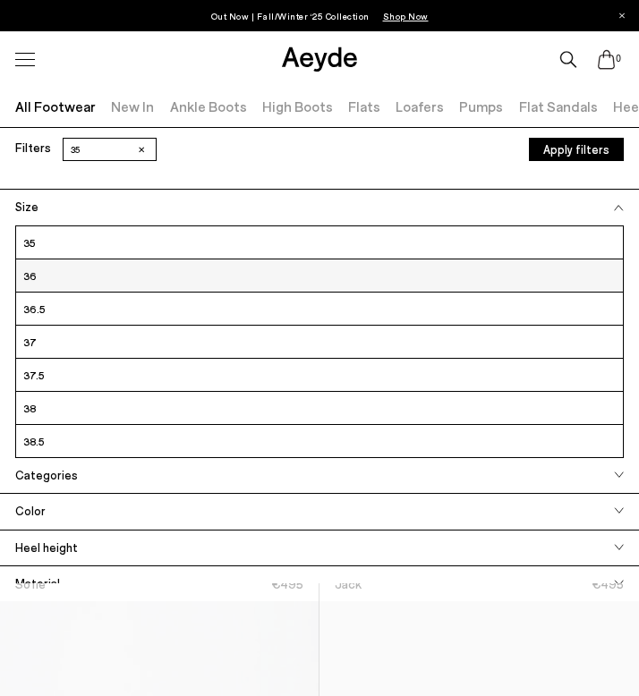
click at [38, 273] on label "36" at bounding box center [319, 275] width 606 height 23
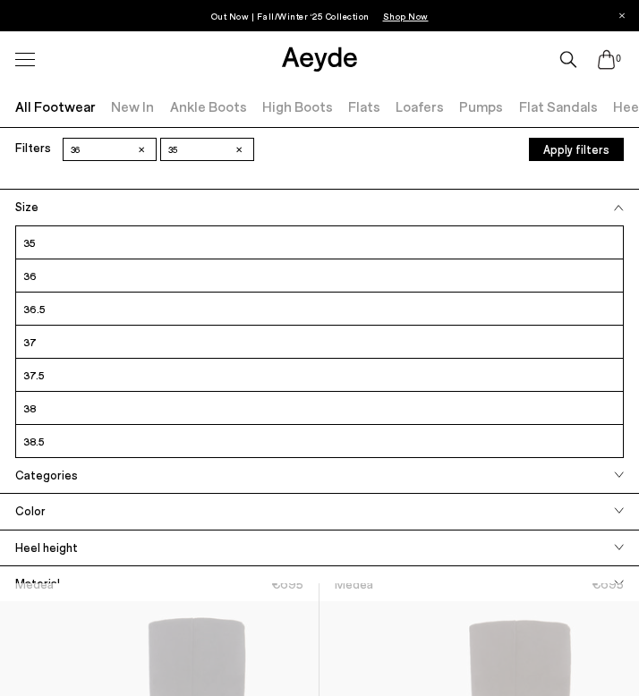
click at [154, 520] on div "Color" at bounding box center [319, 512] width 639 height 37
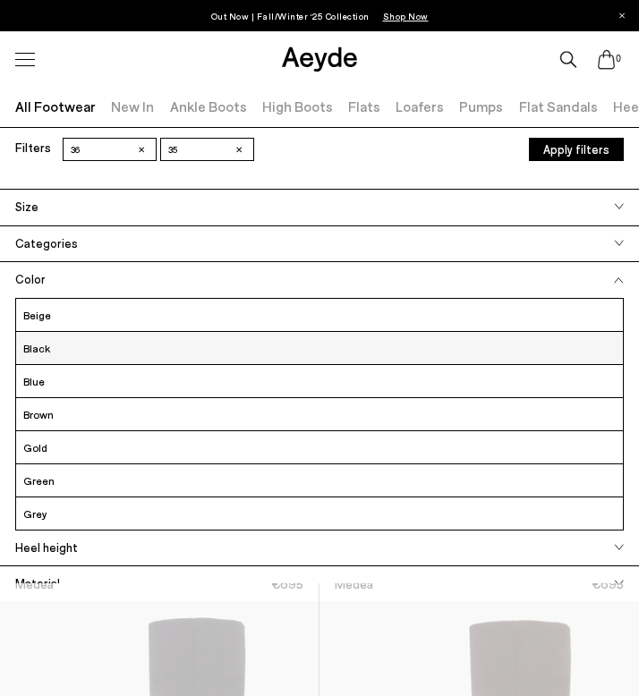
click at [140, 354] on label "Black" at bounding box center [319, 347] width 606 height 23
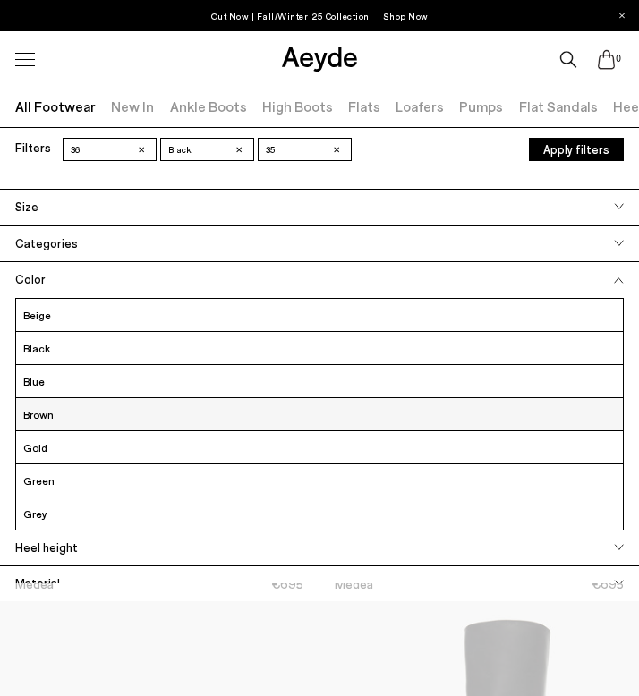
click at [59, 408] on label "Brown" at bounding box center [319, 413] width 606 height 23
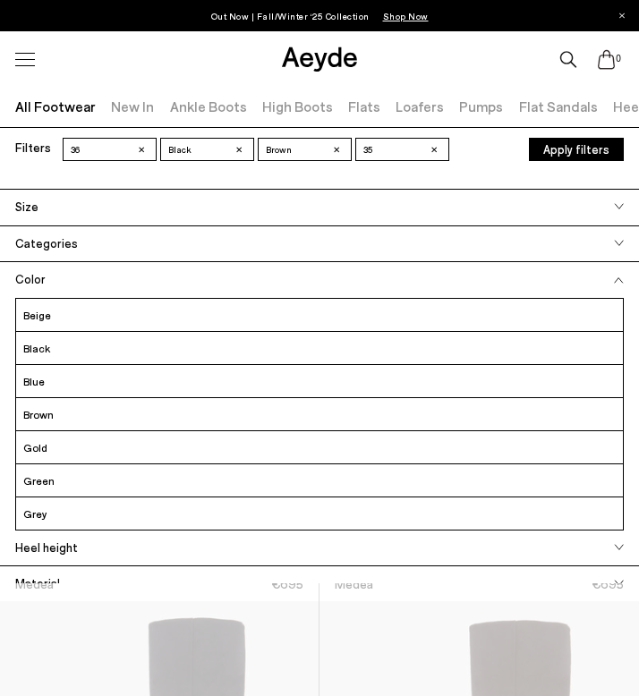
click at [585, 151] on button "Apply filters" at bounding box center [576, 149] width 95 height 23
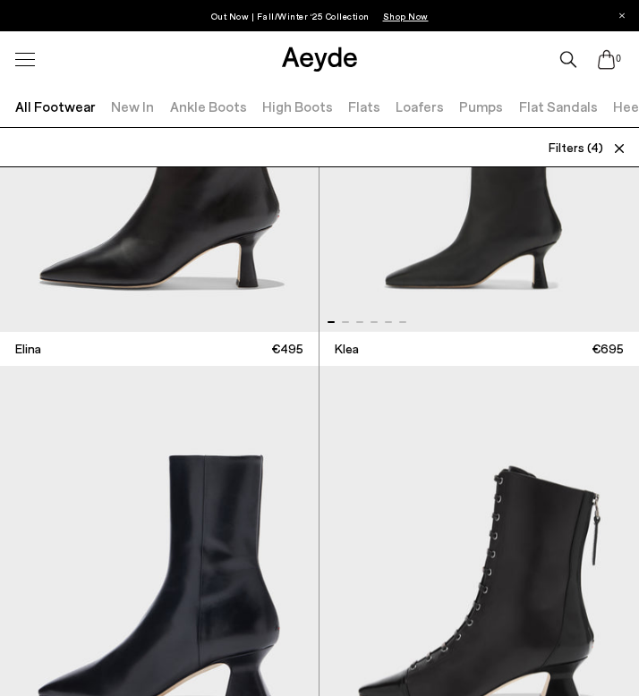
scroll to position [3578, 0]
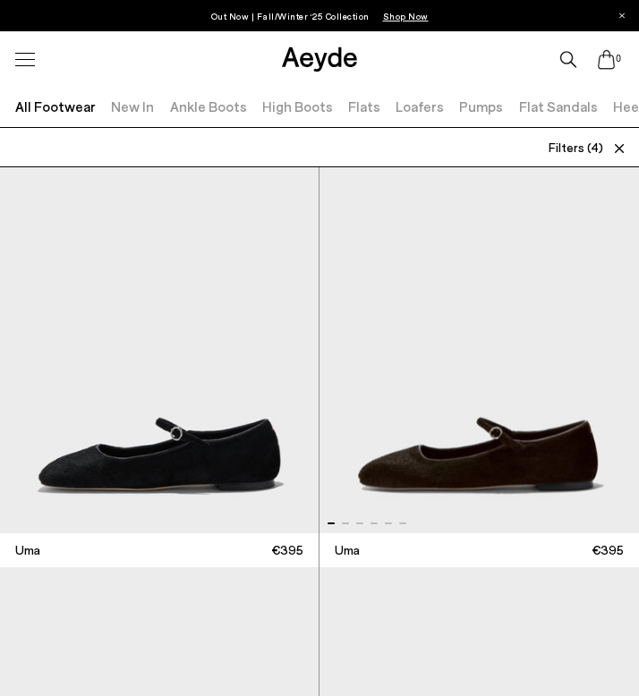
scroll to position [7993, 0]
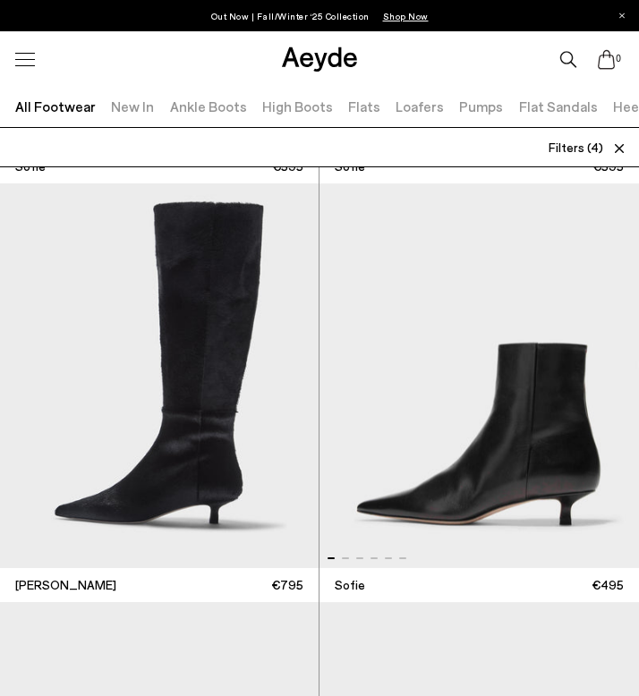
scroll to position [9189, 0]
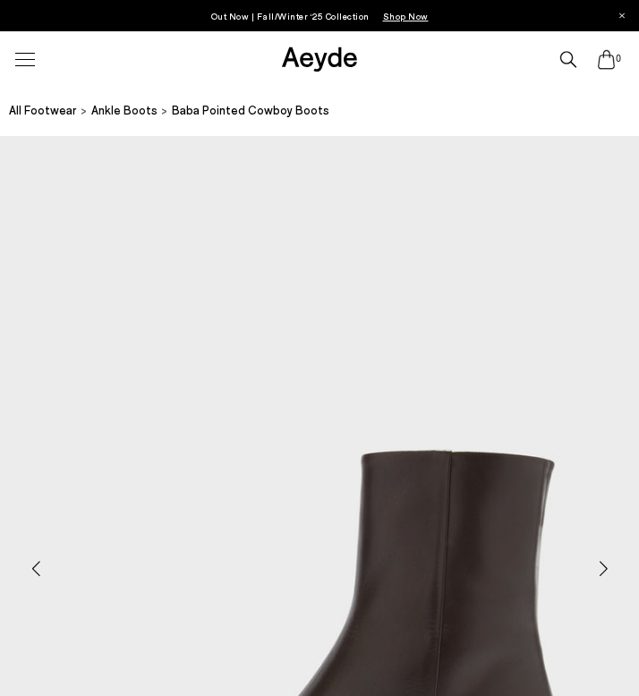
scroll to position [312, 0]
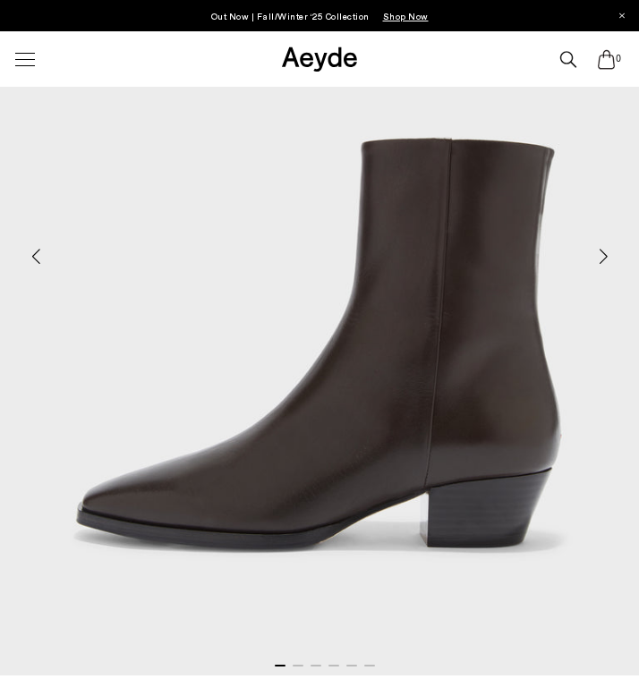
click at [600, 254] on div "Next slide" at bounding box center [603, 257] width 54 height 54
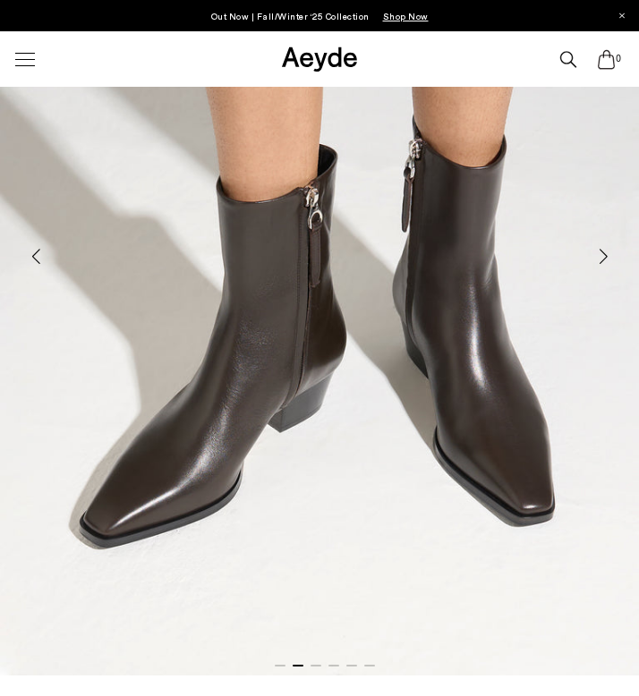
click at [600, 254] on div "Next slide" at bounding box center [603, 257] width 54 height 54
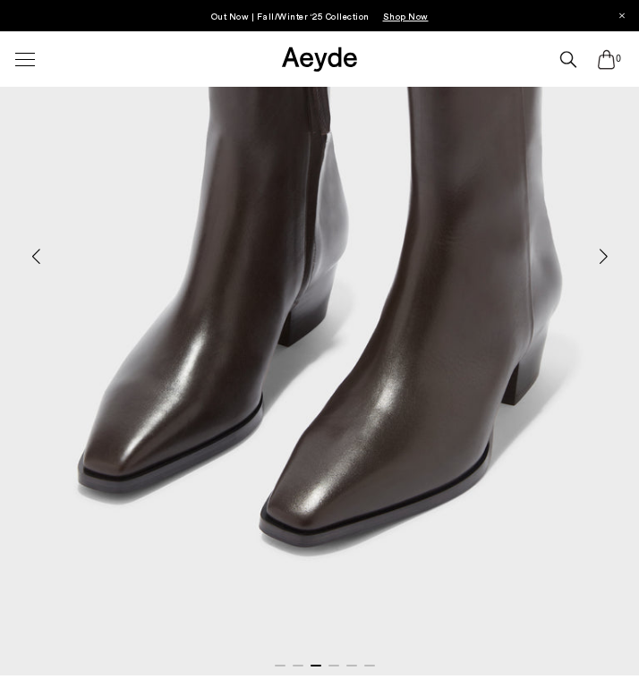
click at [600, 254] on div "Next slide" at bounding box center [603, 257] width 54 height 54
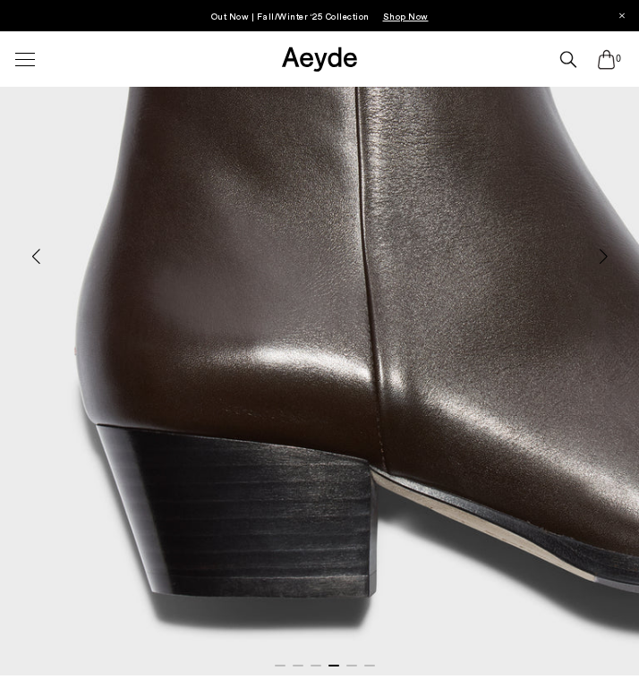
click at [600, 254] on div "Next slide" at bounding box center [603, 257] width 54 height 54
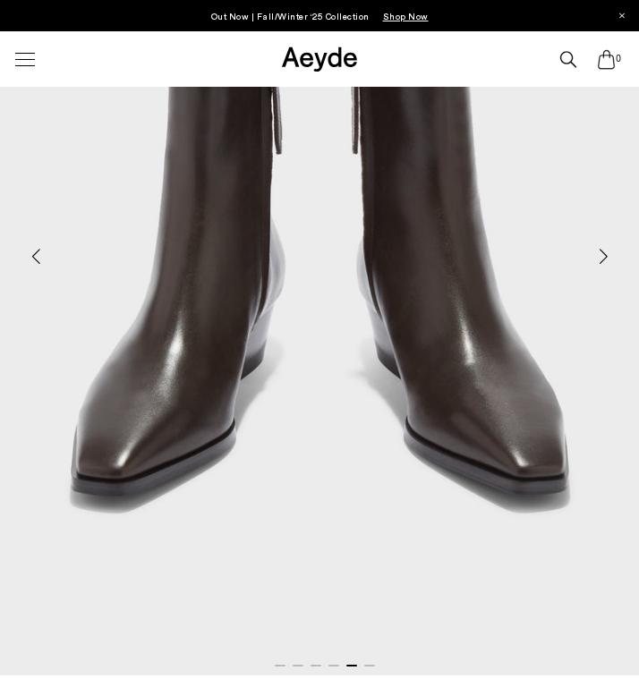
click at [600, 254] on div "Next slide" at bounding box center [603, 257] width 54 height 54
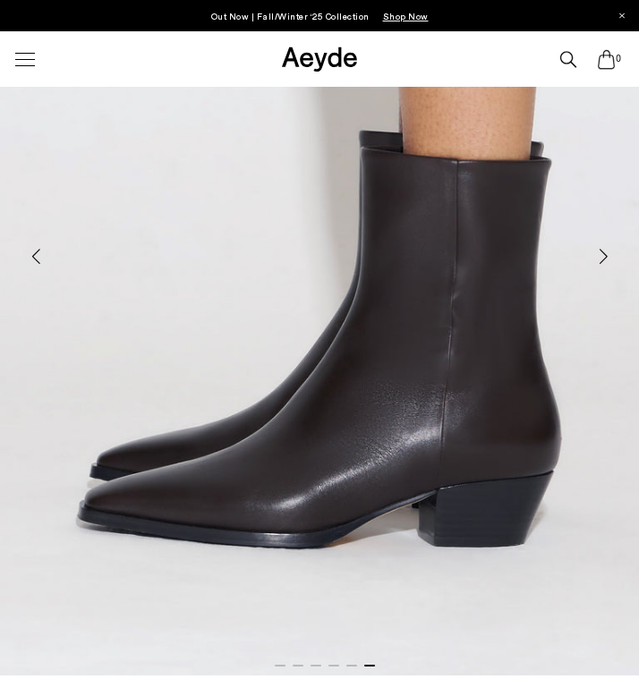
click at [600, 254] on div "Next slide" at bounding box center [603, 257] width 54 height 54
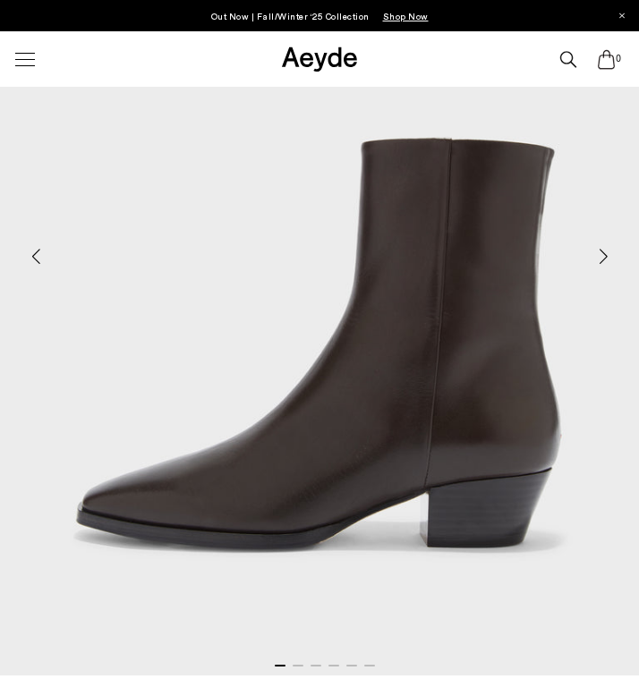
click at [600, 254] on div "Next slide" at bounding box center [603, 257] width 54 height 54
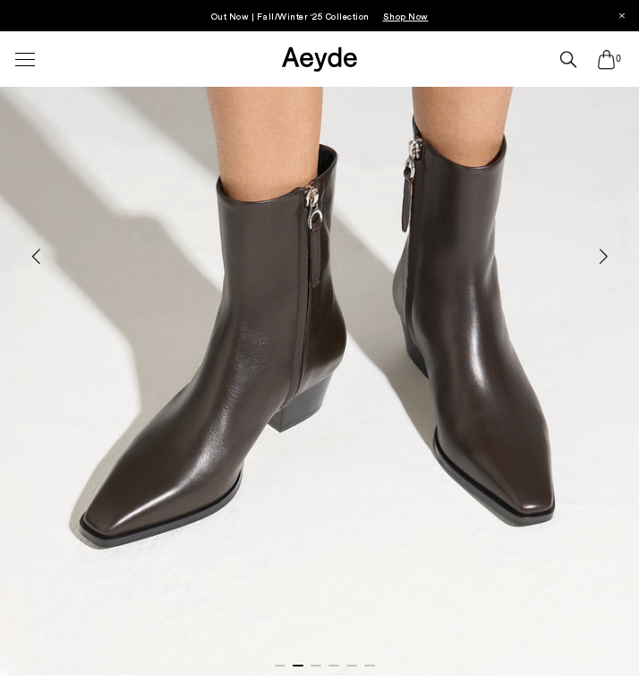
click at [600, 254] on div "Next slide" at bounding box center [603, 257] width 54 height 54
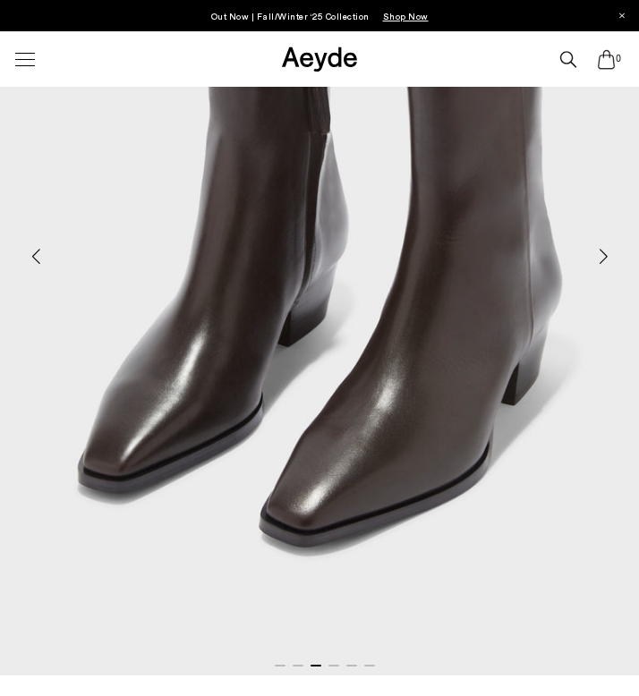
scroll to position [800, 0]
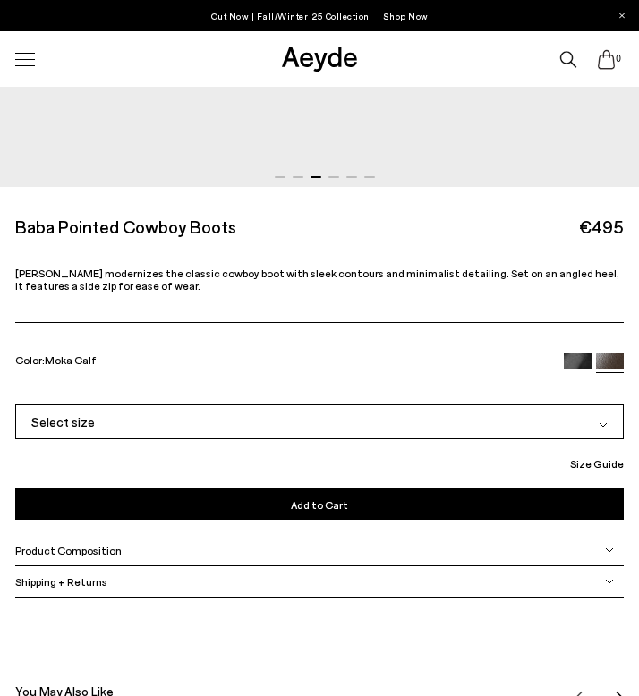
click at [237, 426] on div "Select size" at bounding box center [319, 421] width 608 height 35
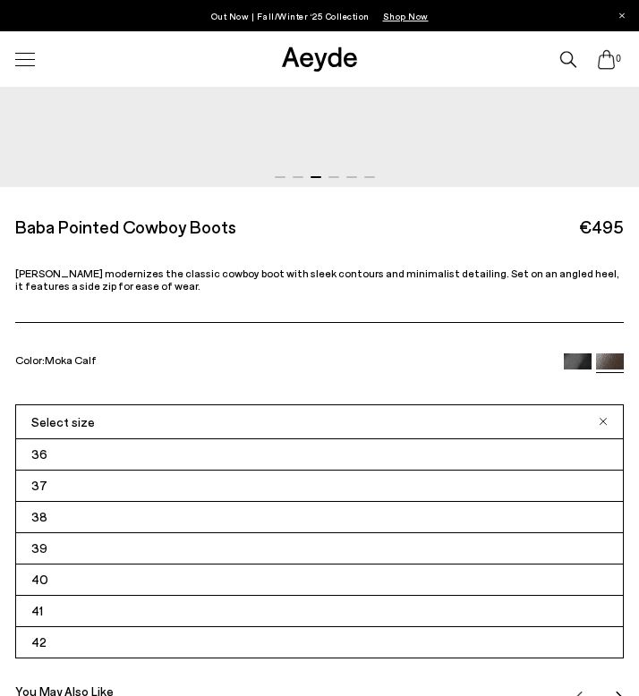
click at [237, 426] on div "Select size" at bounding box center [319, 421] width 608 height 35
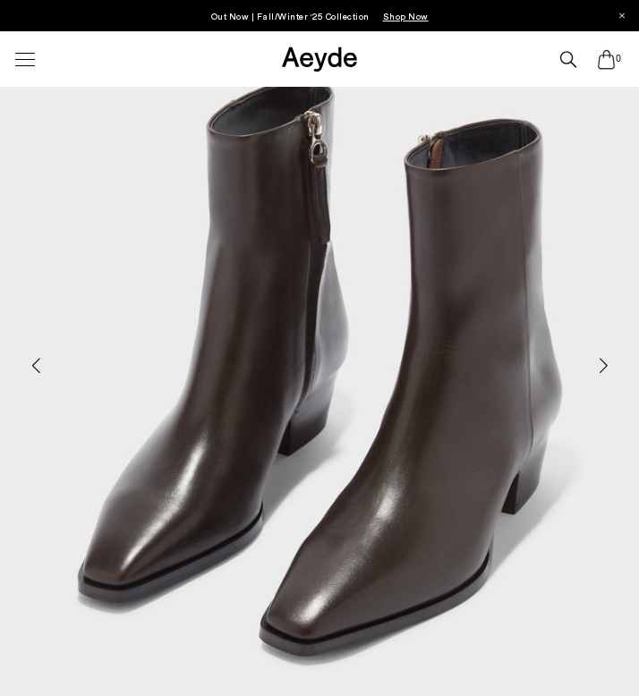
scroll to position [202, 0]
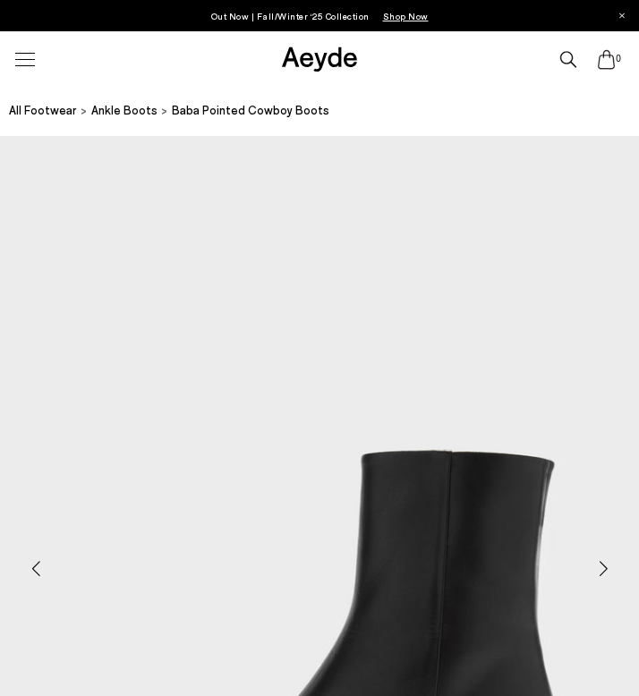
scroll to position [358, 0]
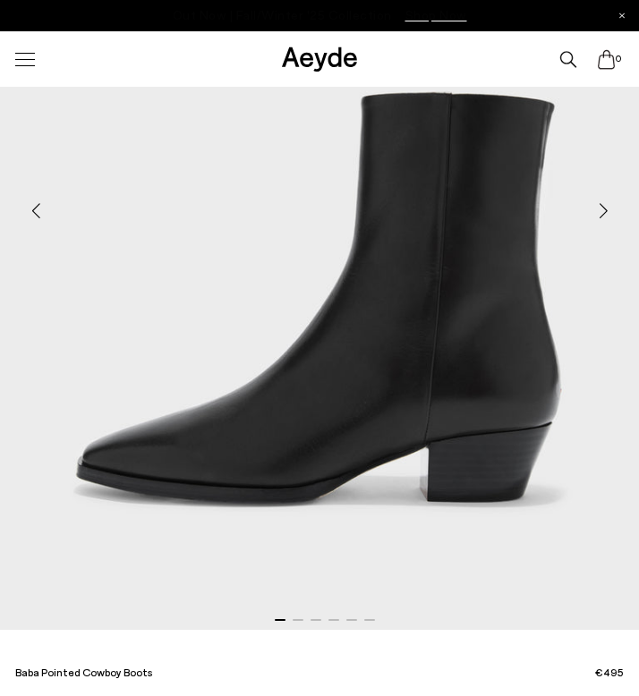
click at [609, 203] on div "Next slide" at bounding box center [603, 211] width 54 height 54
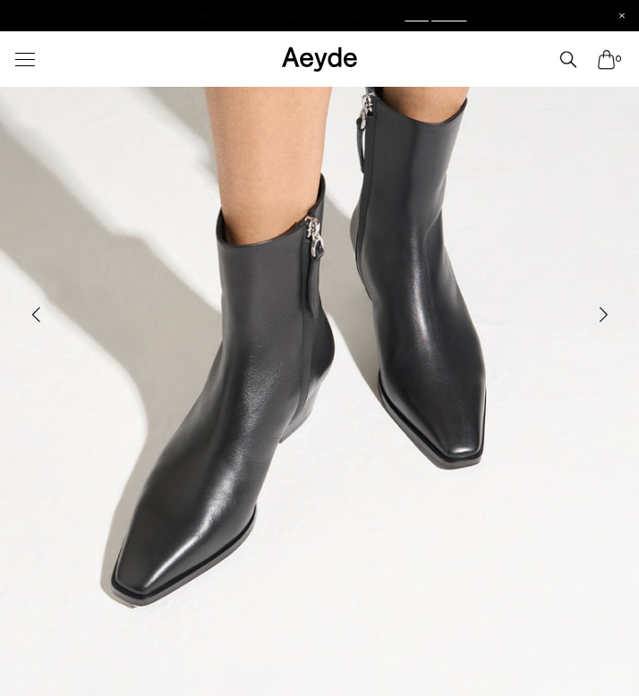
scroll to position [246, 0]
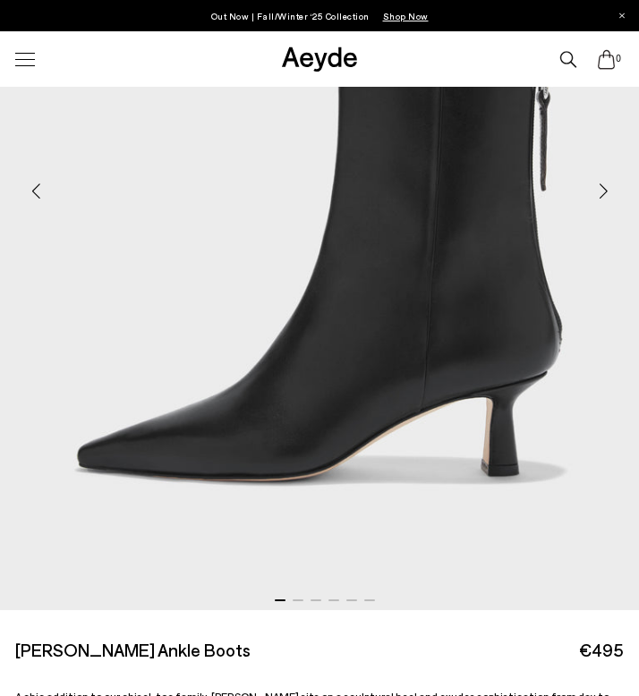
scroll to position [337, 0]
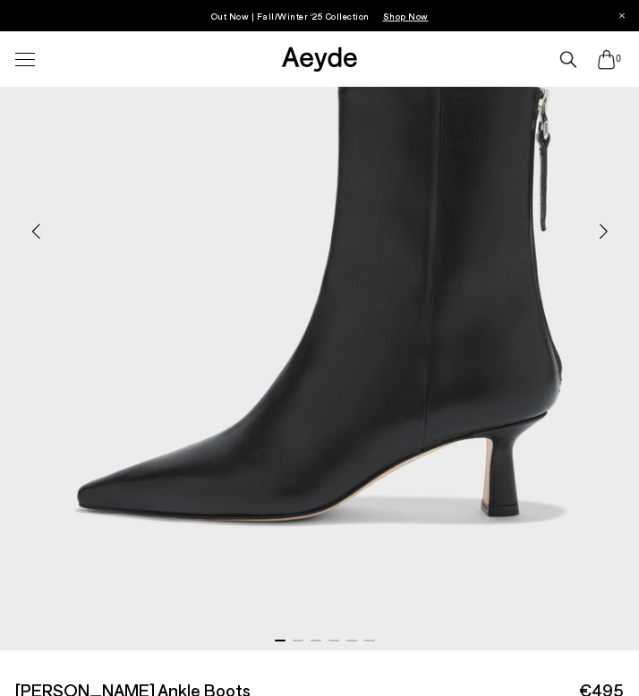
click at [595, 233] on div "Next slide" at bounding box center [603, 232] width 54 height 54
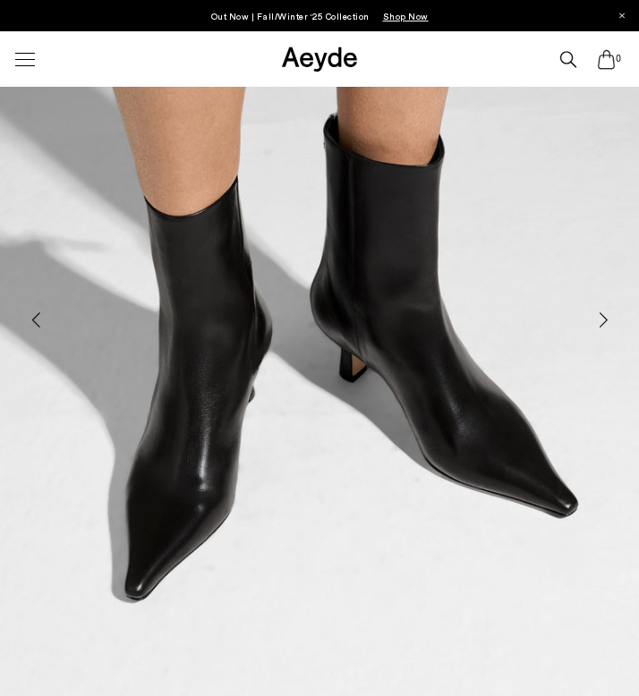
scroll to position [243, 0]
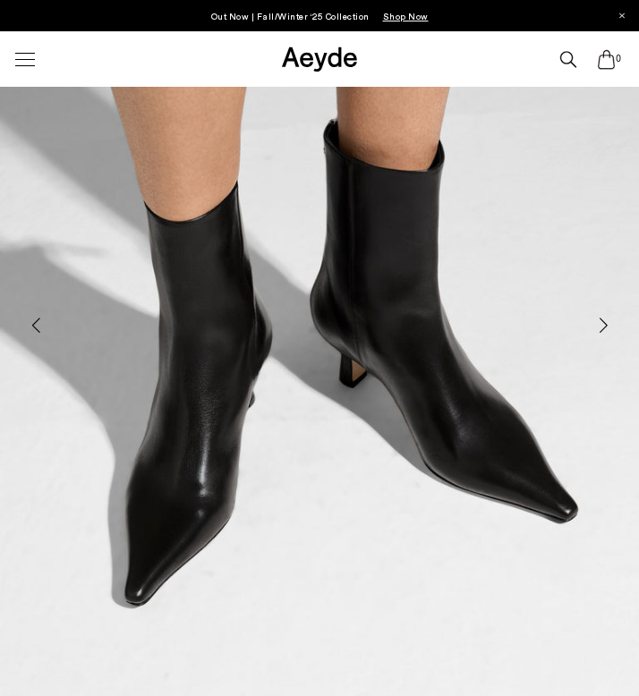
click at [602, 326] on div "Next slide" at bounding box center [603, 326] width 54 height 54
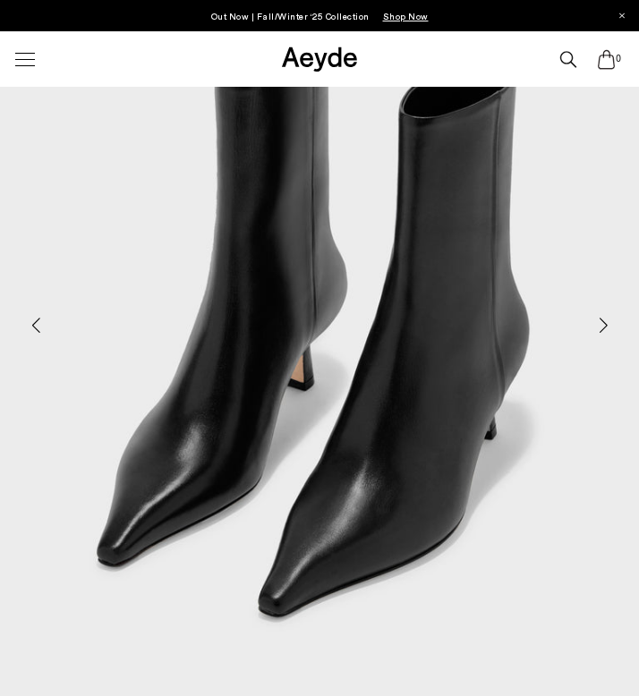
click at [602, 326] on div "Next slide" at bounding box center [603, 326] width 54 height 54
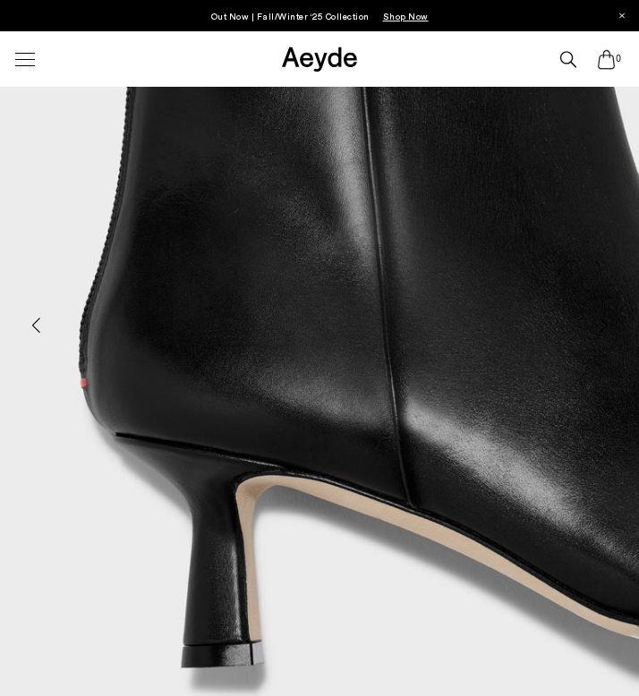
click at [602, 326] on div "Next slide" at bounding box center [603, 326] width 54 height 54
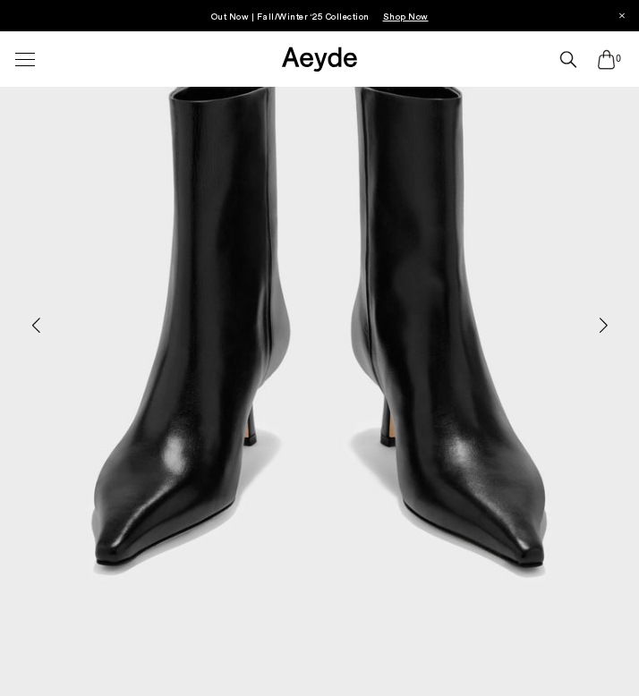
click at [602, 326] on div "Next slide" at bounding box center [603, 326] width 54 height 54
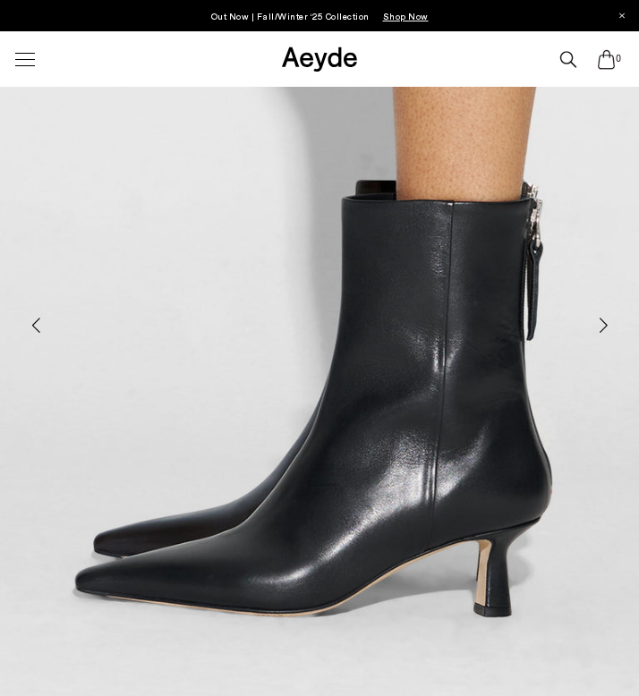
click at [602, 326] on div "Next slide" at bounding box center [603, 326] width 54 height 54
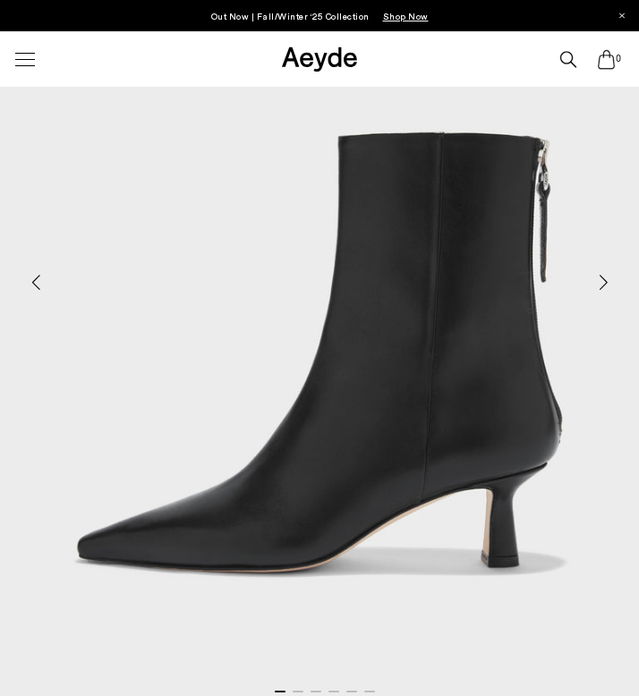
scroll to position [282, 0]
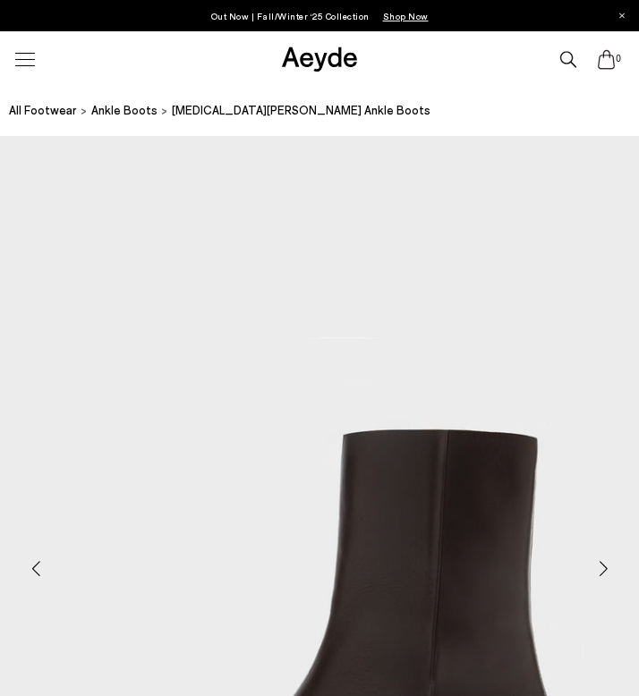
scroll to position [331, 0]
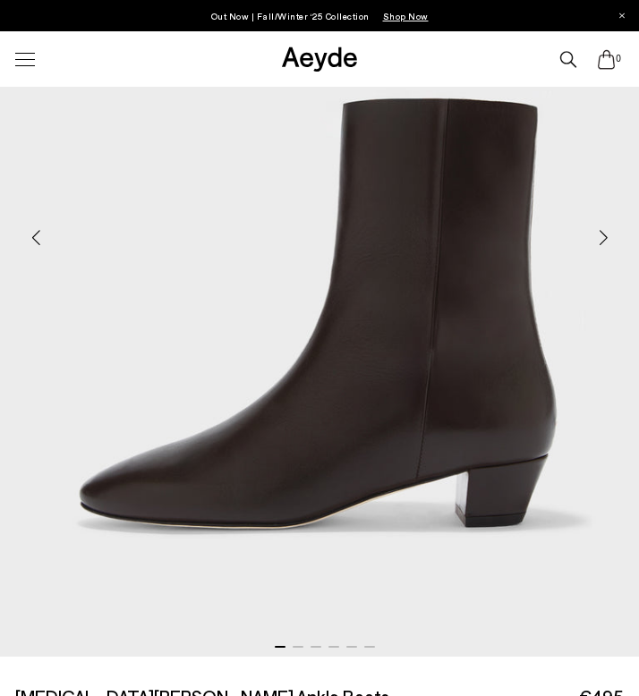
click at [605, 230] on div "Next slide" at bounding box center [603, 238] width 54 height 54
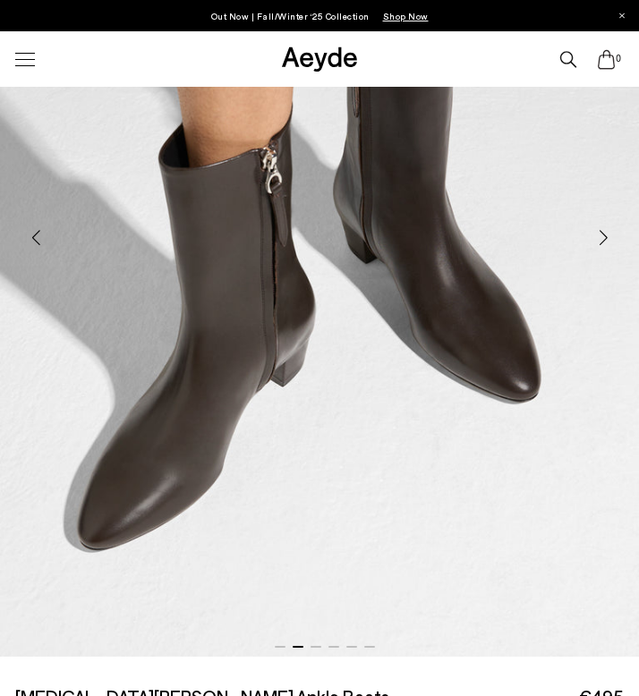
click at [605, 230] on div "Next slide" at bounding box center [603, 238] width 54 height 54
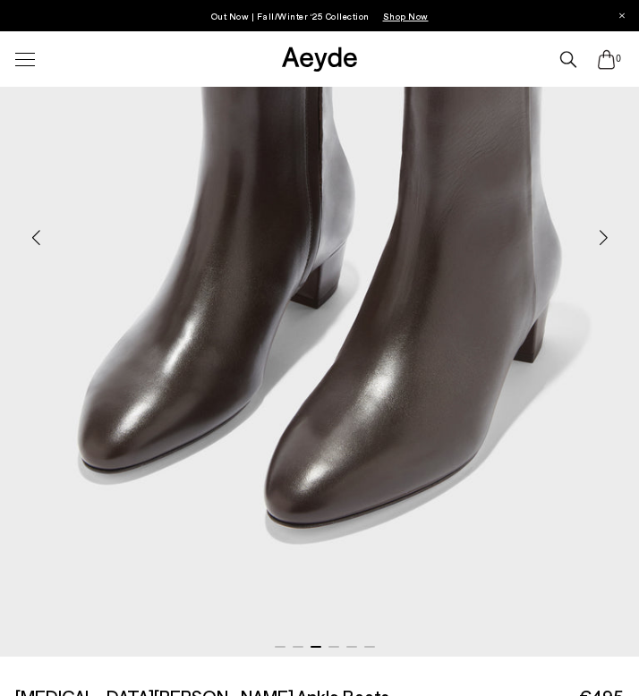
click at [605, 230] on div "Next slide" at bounding box center [603, 238] width 54 height 54
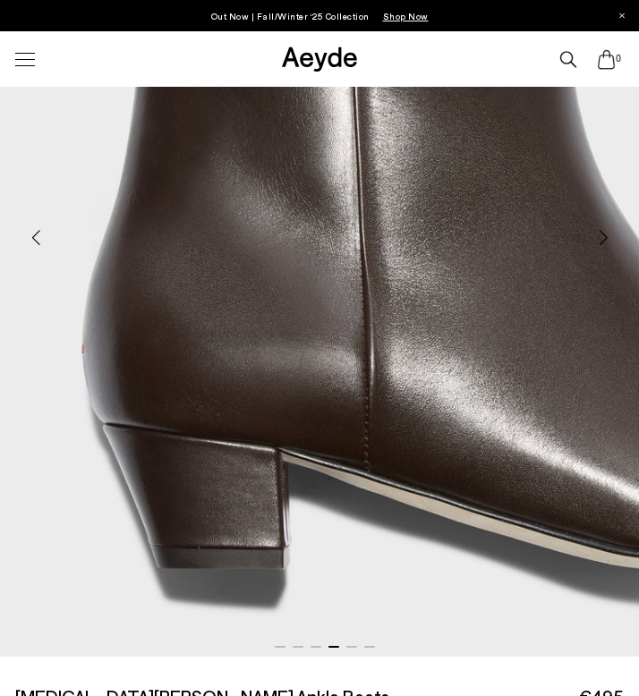
click at [605, 230] on div "Next slide" at bounding box center [603, 238] width 54 height 54
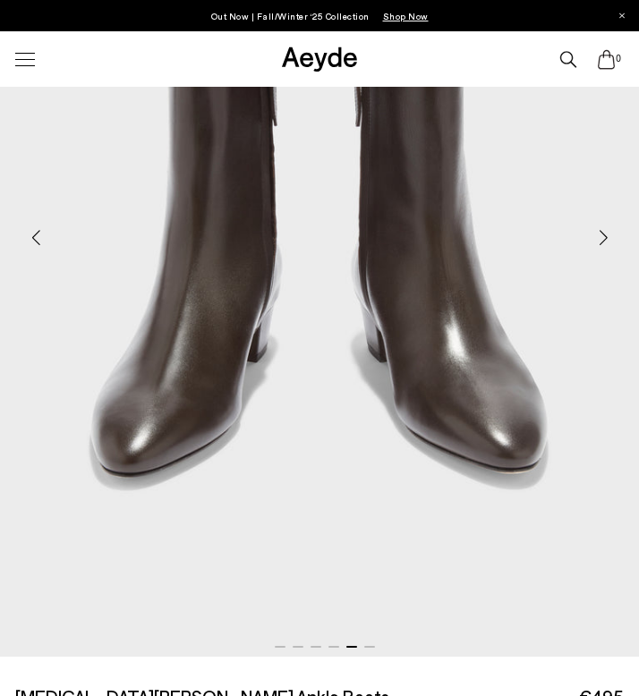
click at [605, 230] on div "Next slide" at bounding box center [603, 238] width 54 height 54
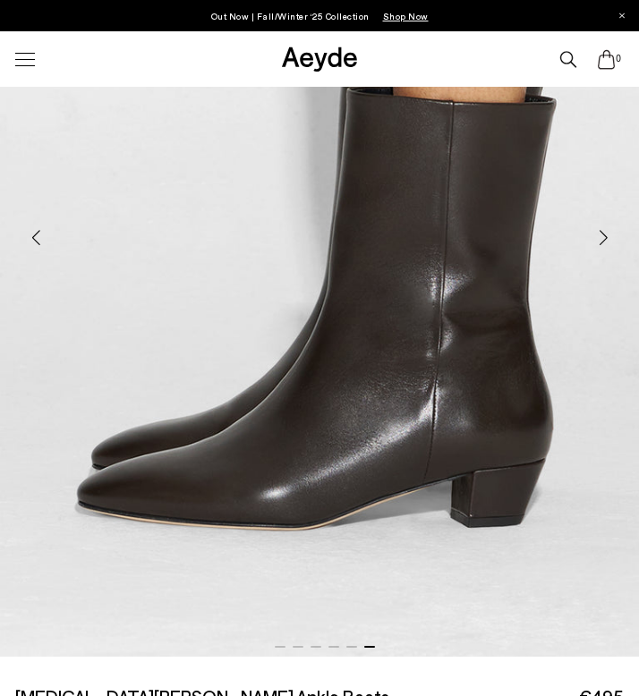
click at [605, 230] on div "Next slide" at bounding box center [603, 238] width 54 height 54
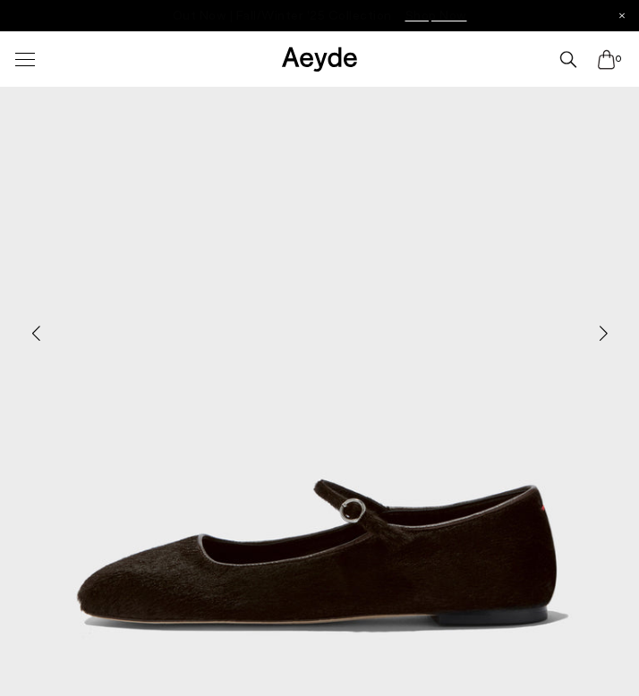
scroll to position [392, 0]
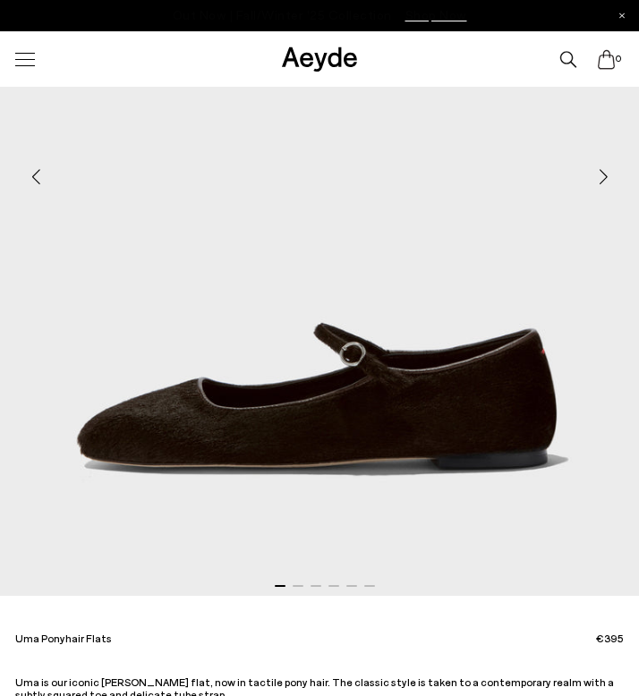
click at [610, 172] on div "Next slide" at bounding box center [603, 177] width 54 height 54
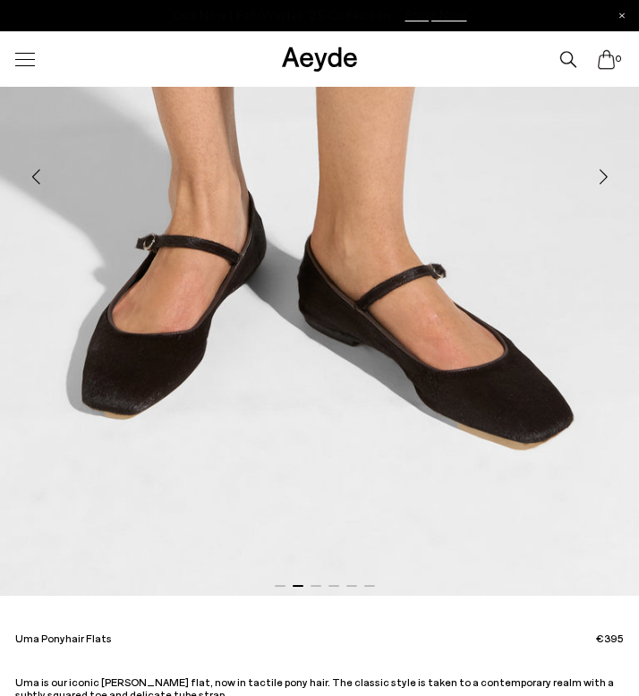
click at [610, 172] on div "Next slide" at bounding box center [603, 177] width 54 height 54
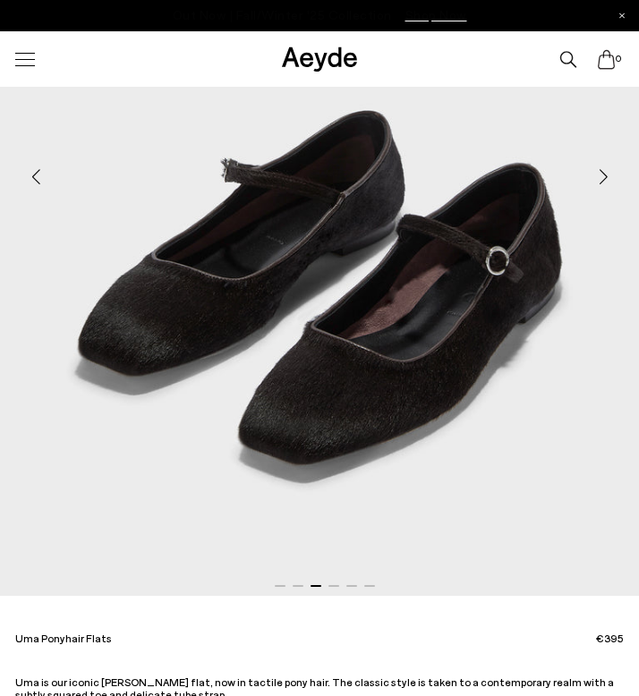
click at [609, 172] on div "Next slide" at bounding box center [603, 177] width 54 height 54
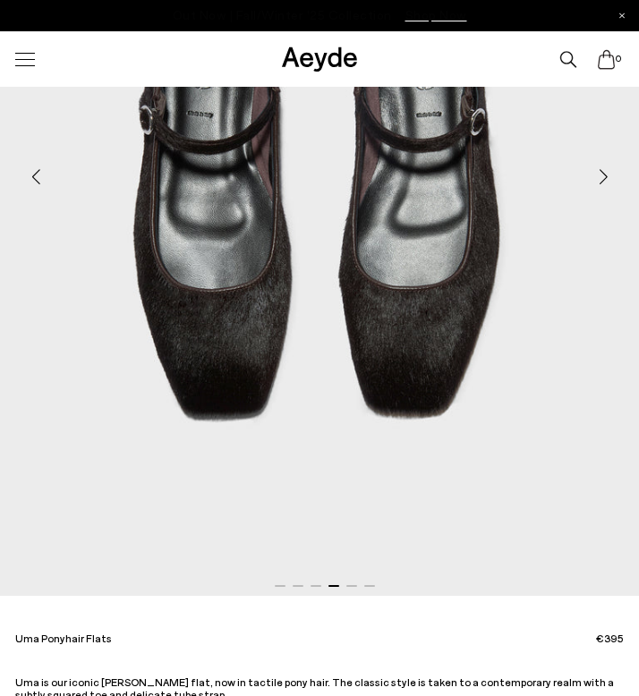
click at [608, 172] on div "Next slide" at bounding box center [603, 177] width 54 height 54
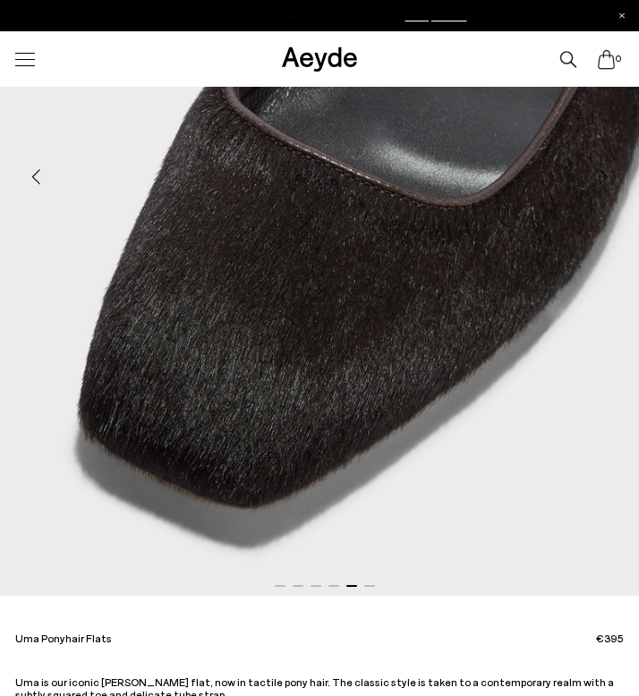
click at [608, 172] on div "Next slide" at bounding box center [603, 177] width 54 height 54
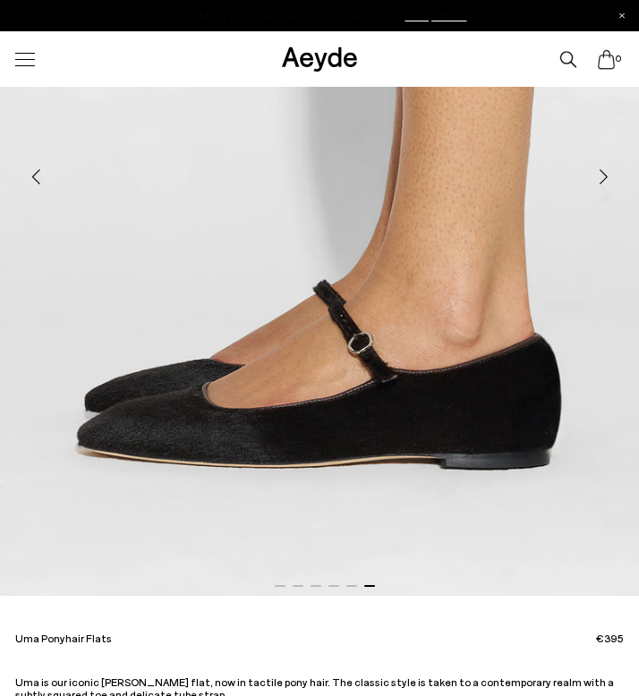
click at [597, 174] on div "Next slide" at bounding box center [603, 177] width 54 height 54
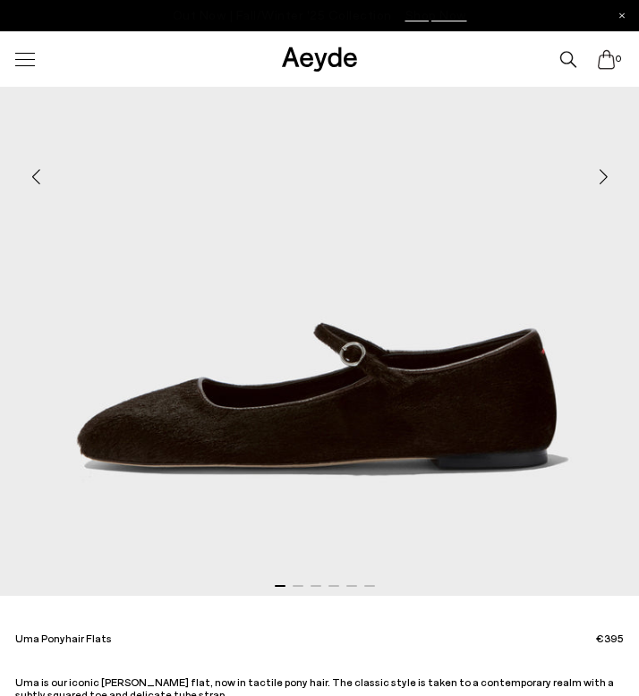
click at [597, 174] on div "Next slide" at bounding box center [603, 177] width 54 height 54
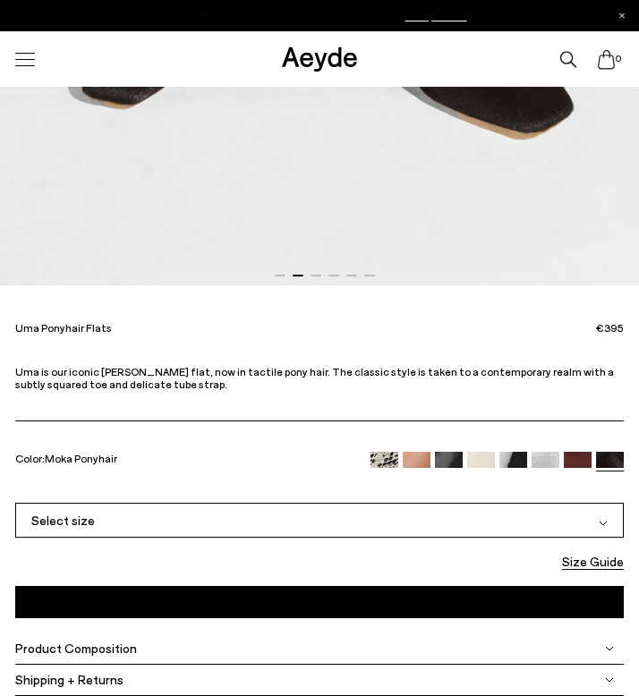
scroll to position [721, 0]
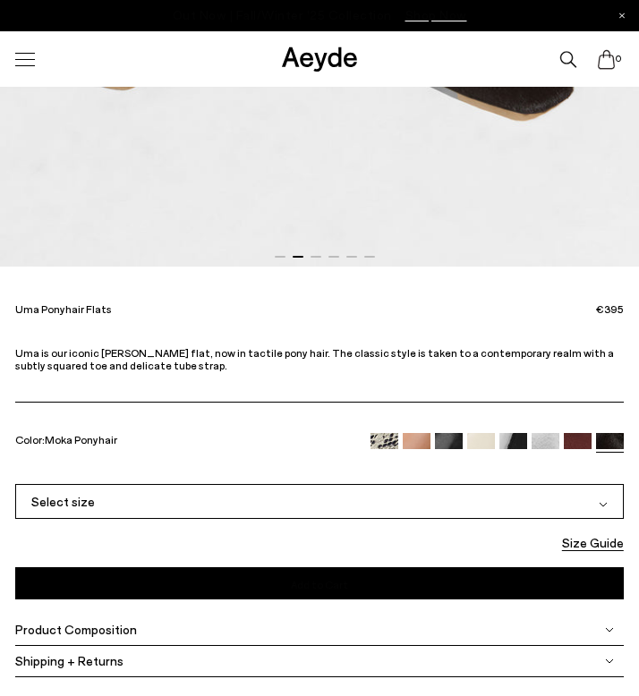
click at [579, 445] on img at bounding box center [577, 447] width 28 height 28
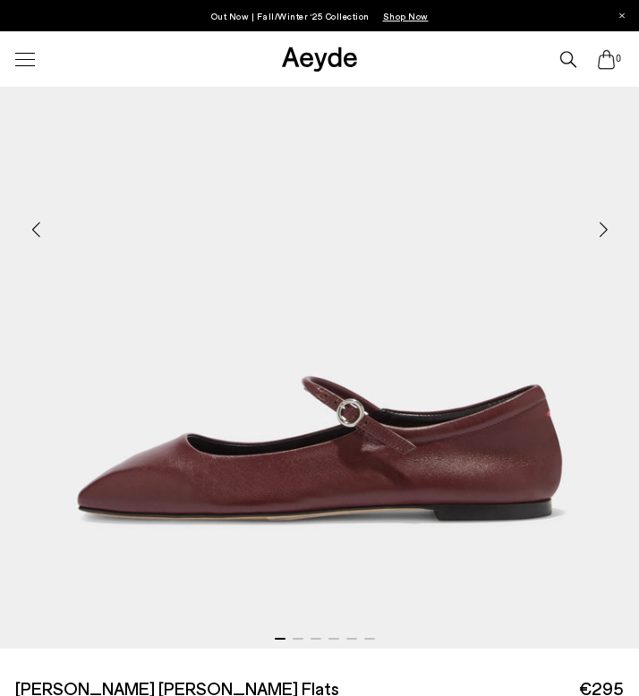
scroll to position [345, 0]
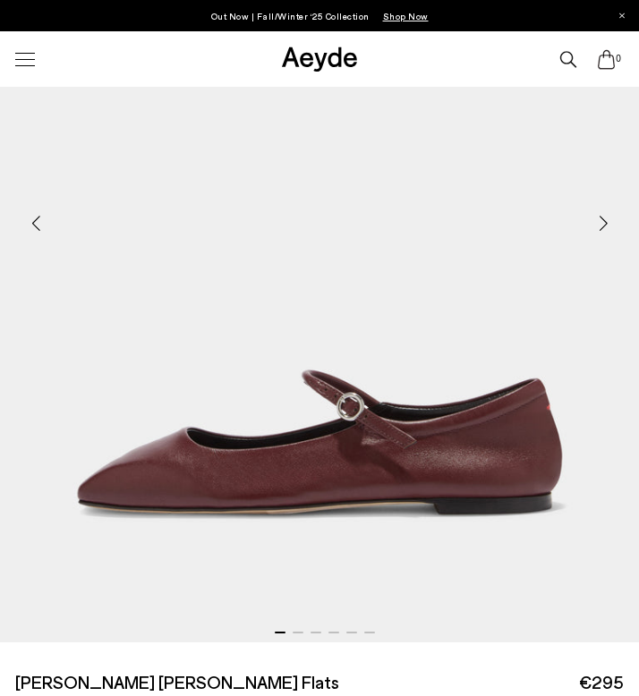
click at [602, 225] on div "Next slide" at bounding box center [603, 224] width 54 height 54
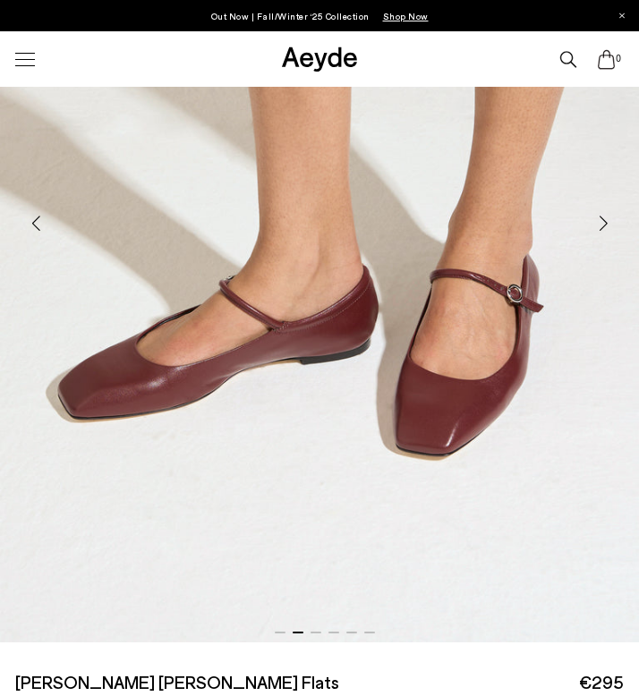
click at [602, 225] on div "Next slide" at bounding box center [603, 224] width 54 height 54
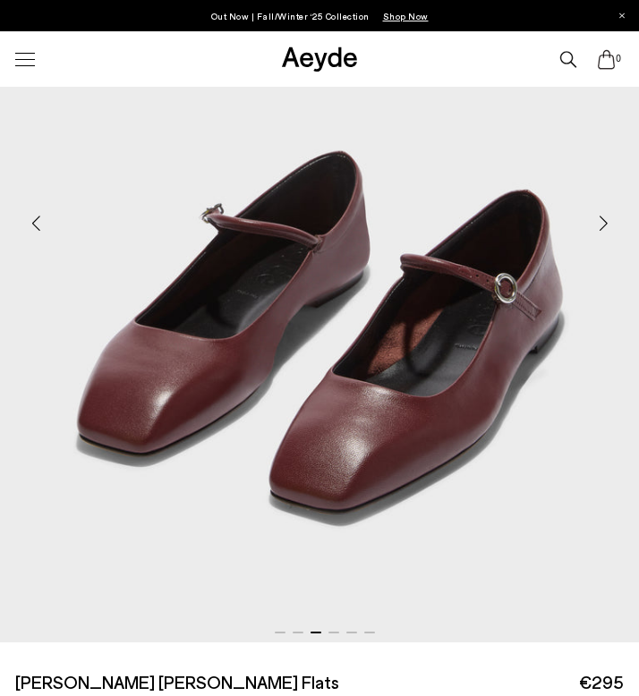
click at [602, 225] on div "Next slide" at bounding box center [603, 224] width 54 height 54
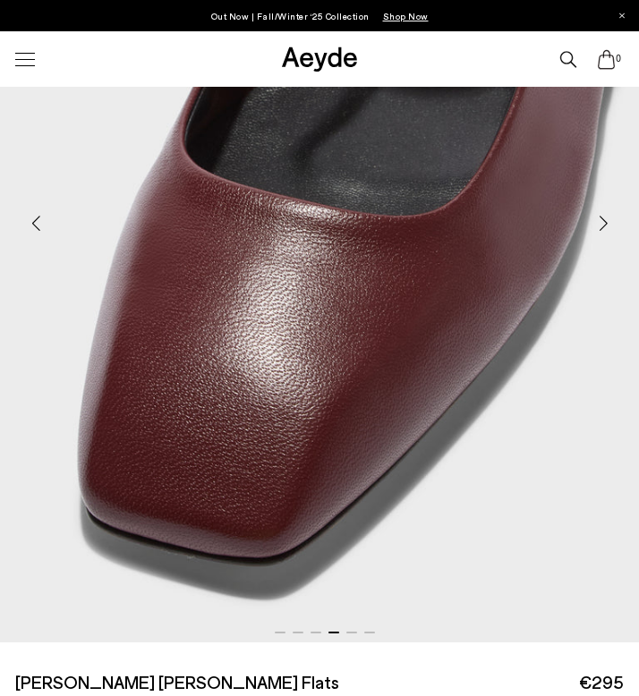
click at [602, 225] on div "Next slide" at bounding box center [603, 224] width 54 height 54
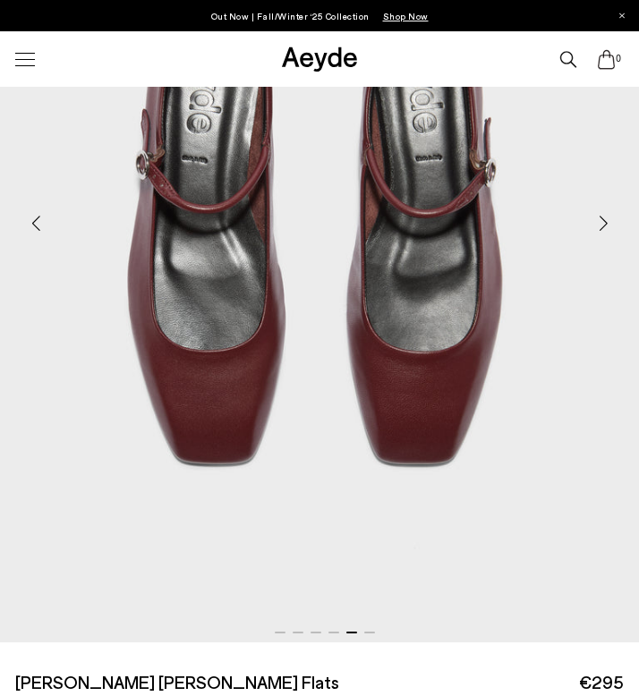
click at [602, 225] on div "Next slide" at bounding box center [603, 224] width 54 height 54
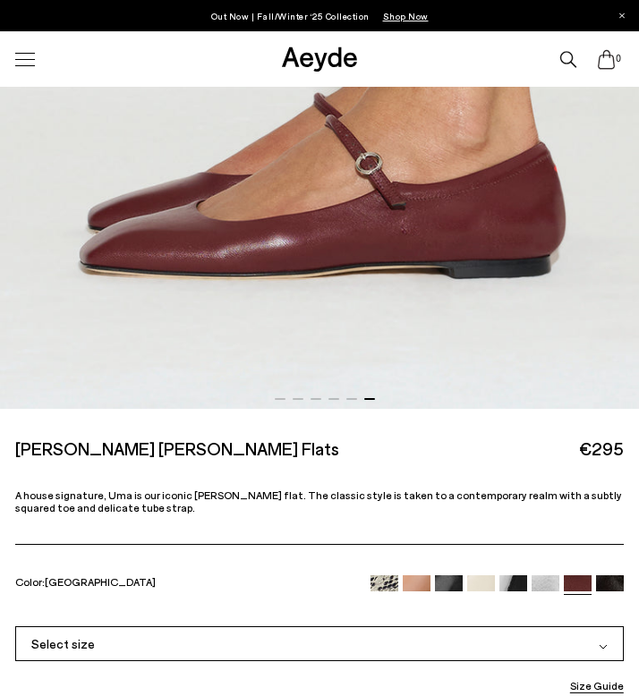
scroll to position [588, 0]
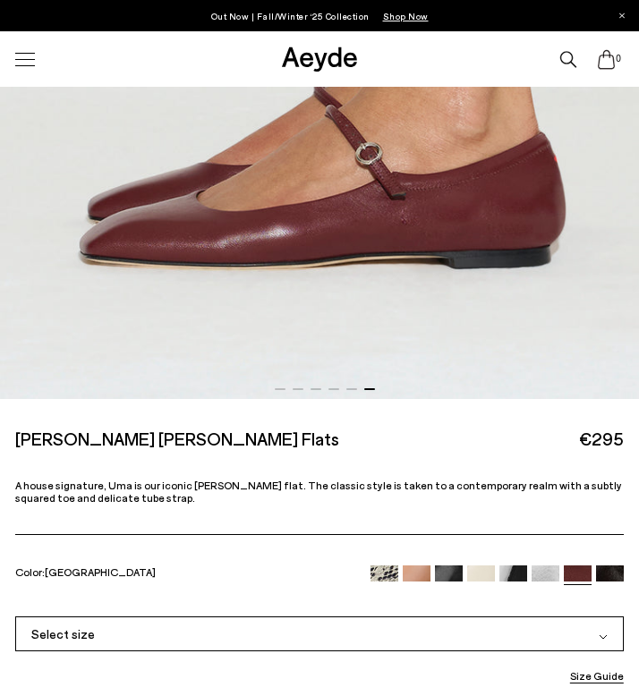
click at [192, 630] on div "Select size" at bounding box center [319, 633] width 608 height 35
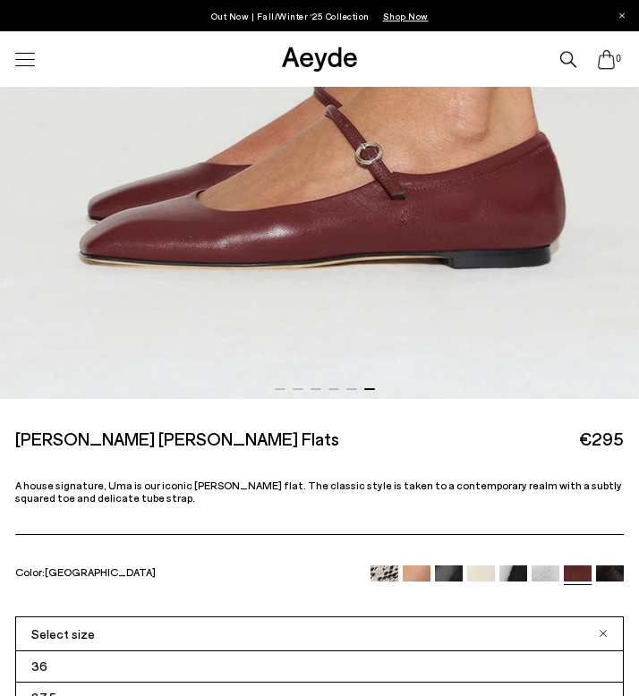
click at [192, 630] on div "Select size" at bounding box center [319, 633] width 608 height 35
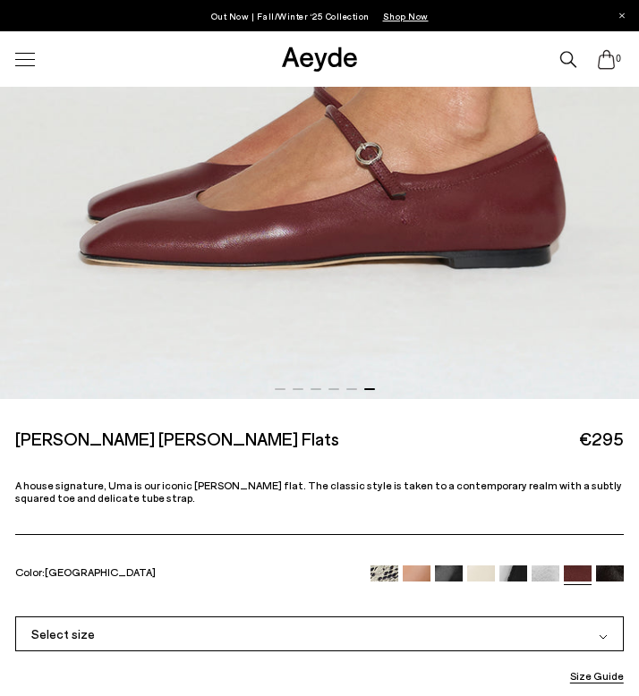
click at [477, 577] on img at bounding box center [481, 579] width 28 height 28
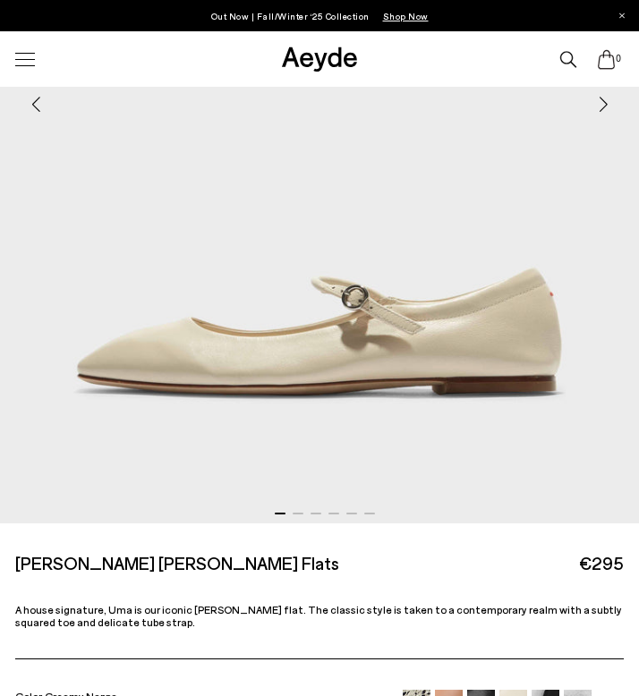
scroll to position [418, 0]
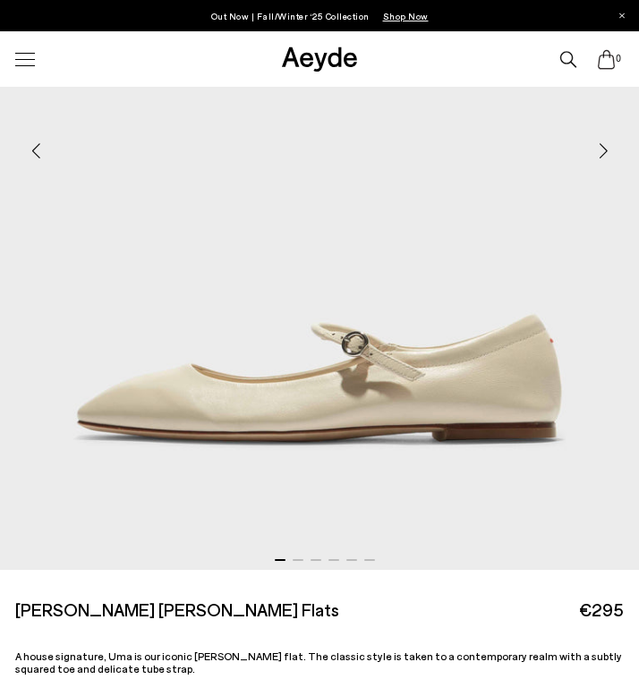
click at [610, 137] on div "Next slide" at bounding box center [603, 151] width 54 height 54
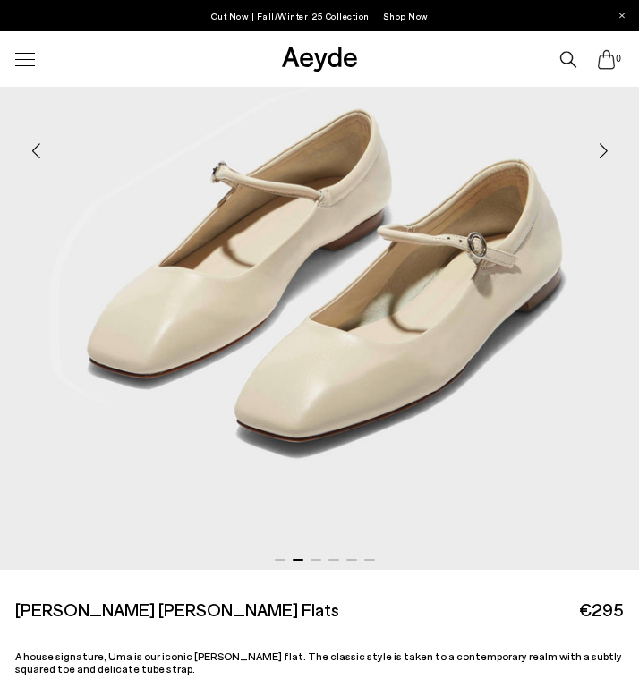
click at [610, 137] on div "Next slide" at bounding box center [603, 151] width 54 height 54
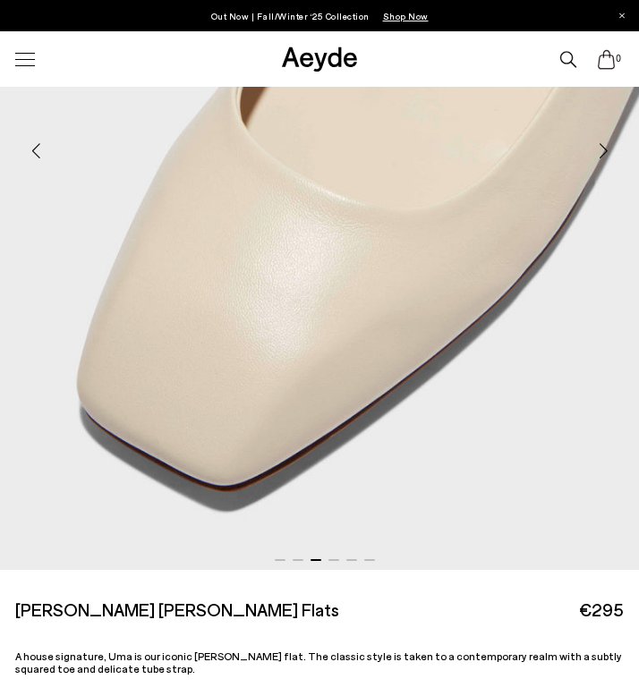
click at [610, 137] on div "Next slide" at bounding box center [603, 151] width 54 height 54
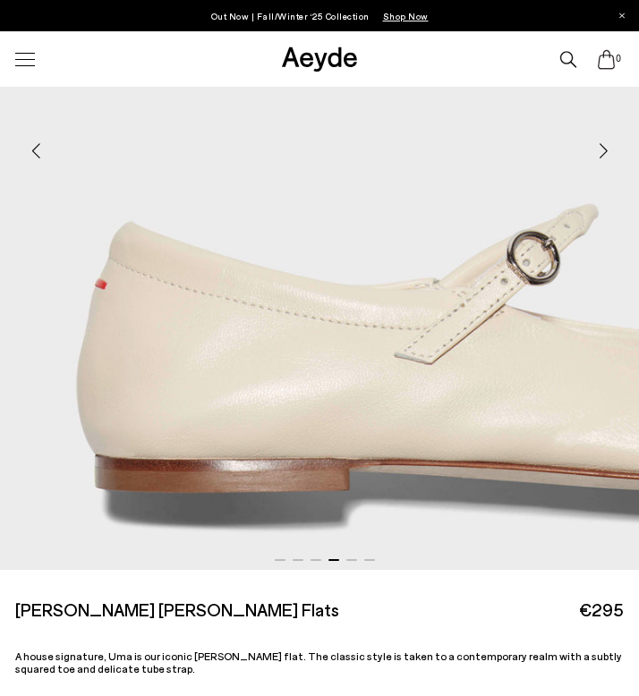
click at [610, 137] on div "Next slide" at bounding box center [603, 151] width 54 height 54
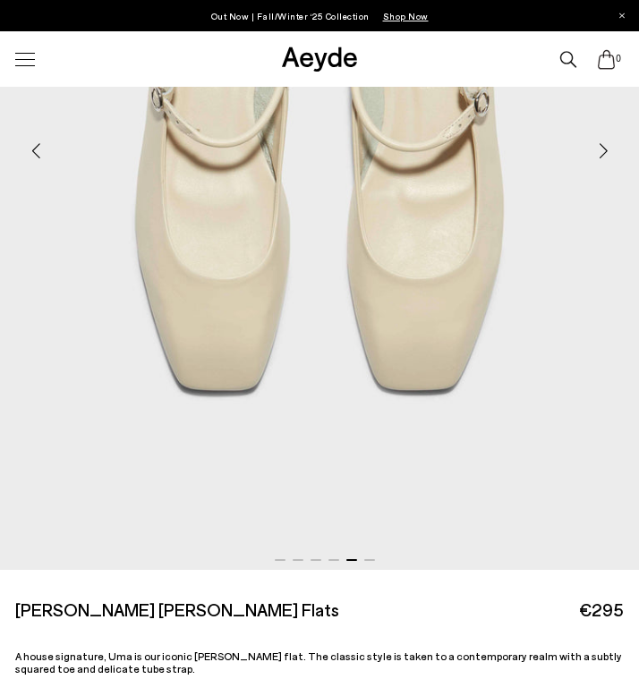
click at [610, 137] on div "Next slide" at bounding box center [603, 151] width 54 height 54
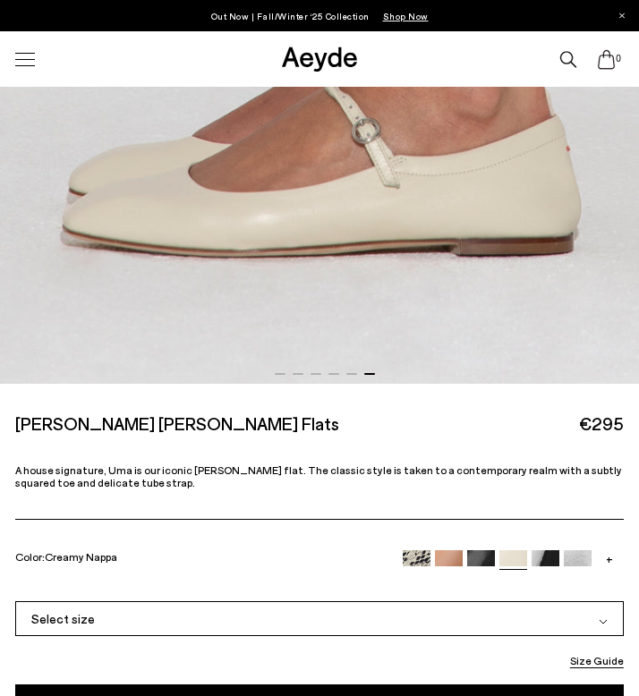
scroll to position [607, 0]
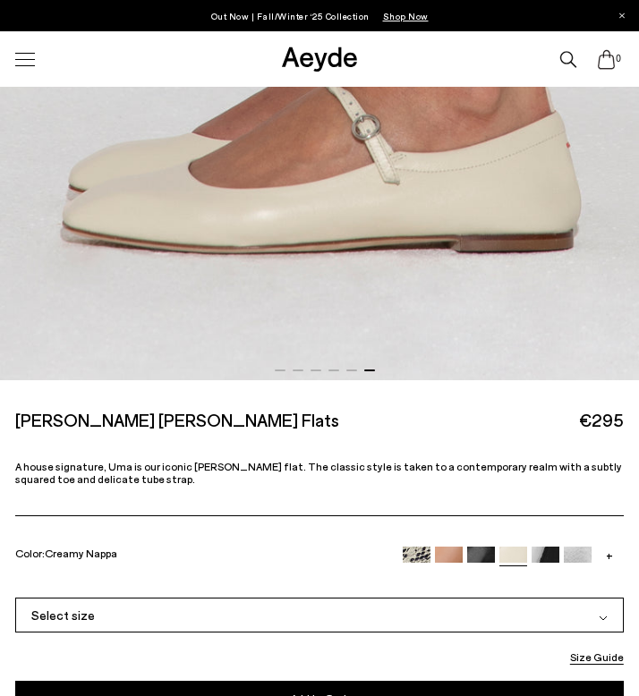
click at [443, 556] on img at bounding box center [449, 560] width 28 height 28
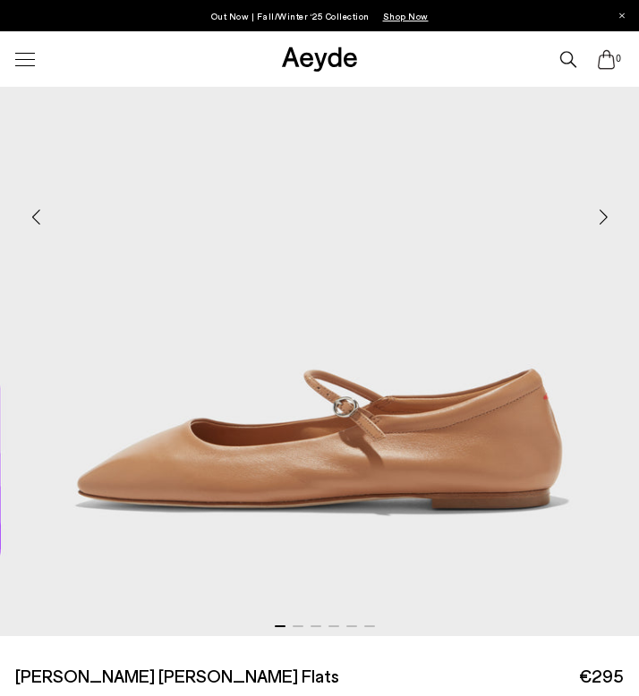
scroll to position [369, 0]
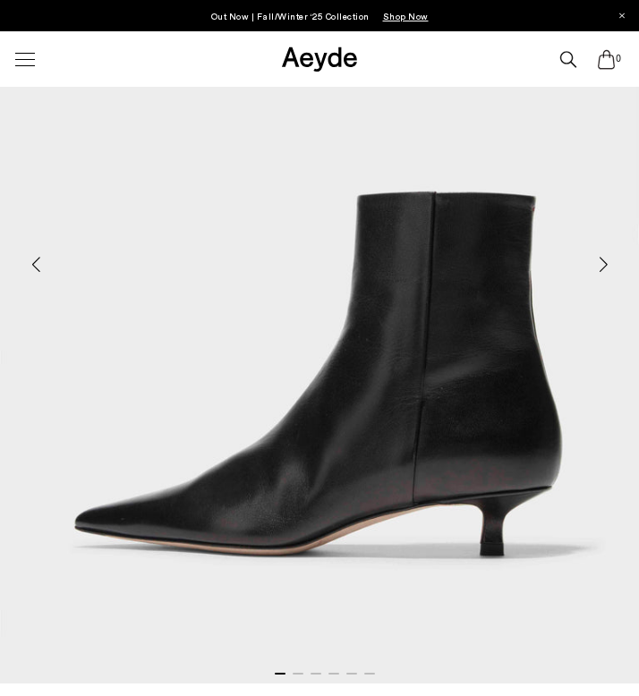
scroll to position [258, 0]
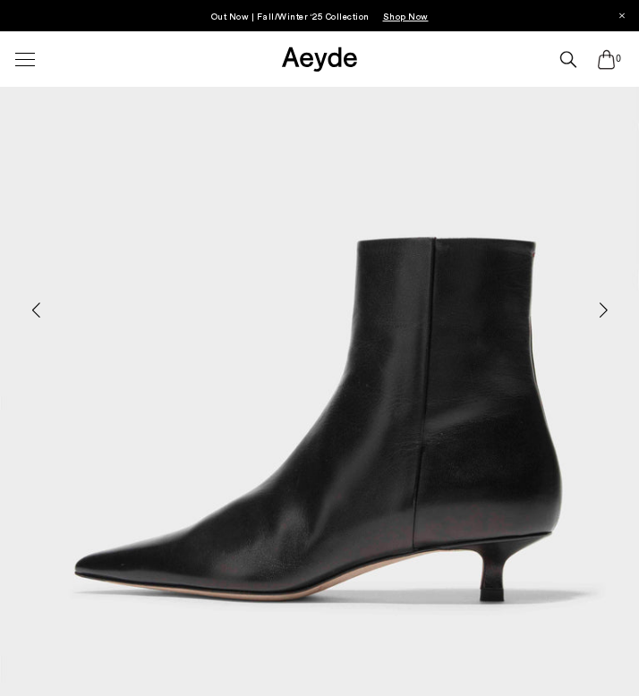
click at [605, 312] on div "Next slide" at bounding box center [603, 310] width 54 height 54
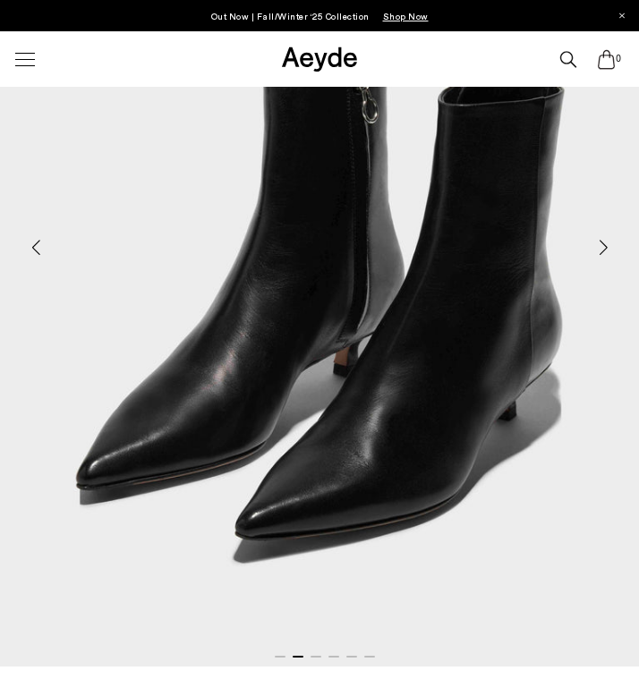
scroll to position [302, 0]
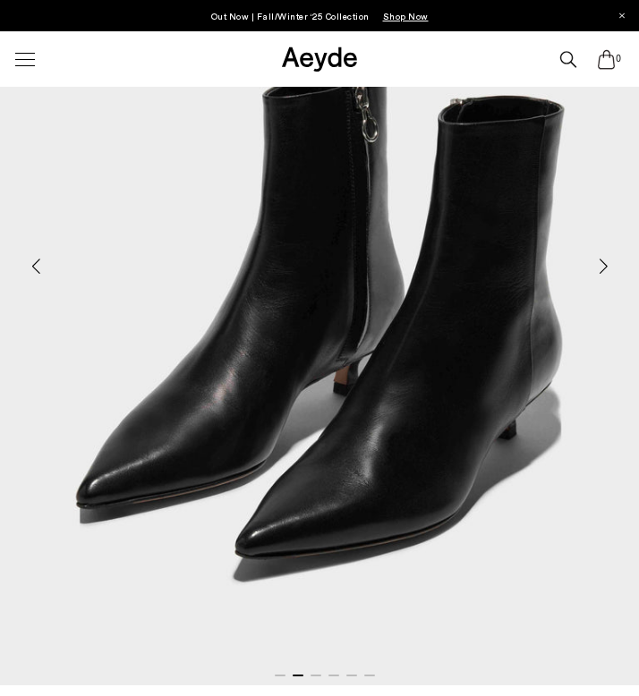
click at [604, 261] on div "Next slide" at bounding box center [603, 267] width 54 height 54
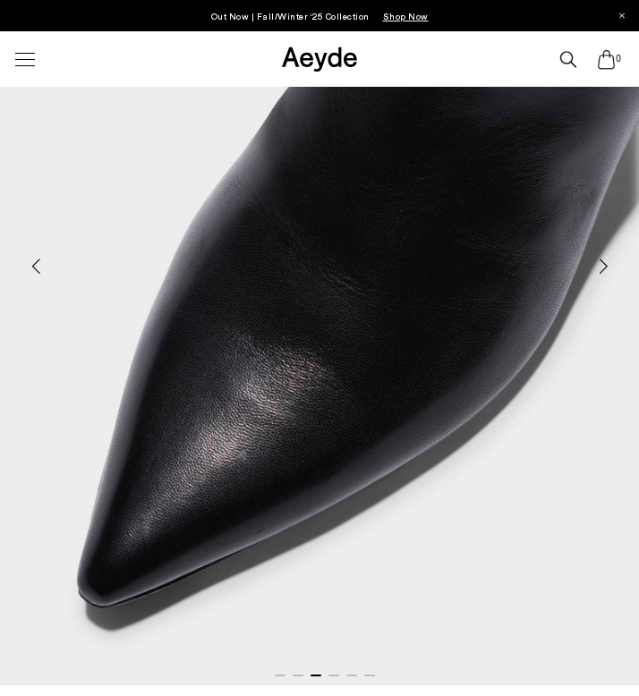
click at [604, 261] on div "Next slide" at bounding box center [603, 267] width 54 height 54
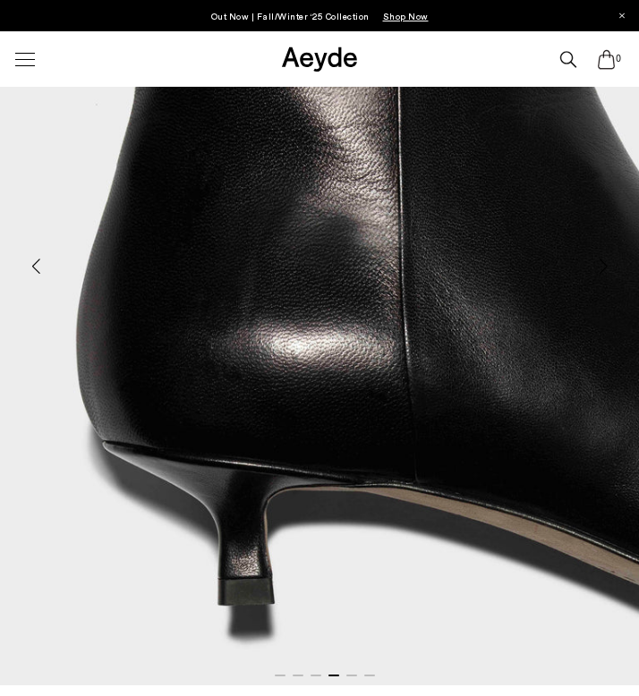
click at [604, 261] on div "Next slide" at bounding box center [603, 267] width 54 height 54
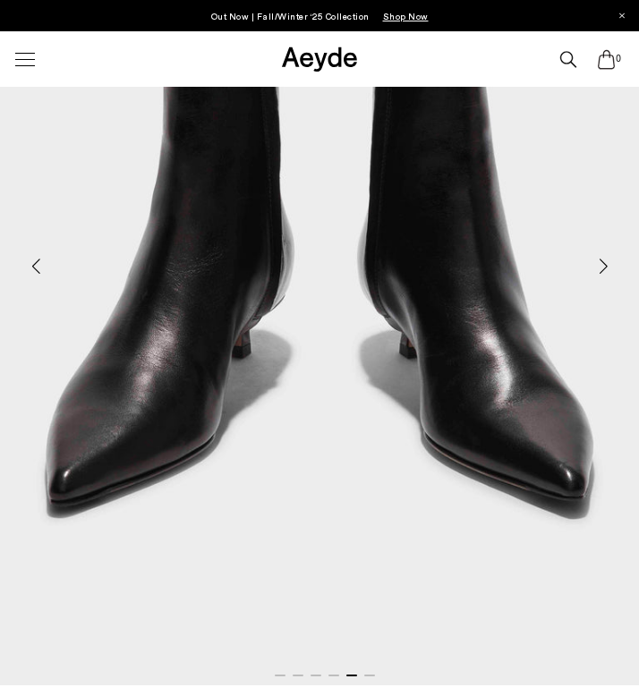
click at [604, 261] on div "Next slide" at bounding box center [603, 267] width 54 height 54
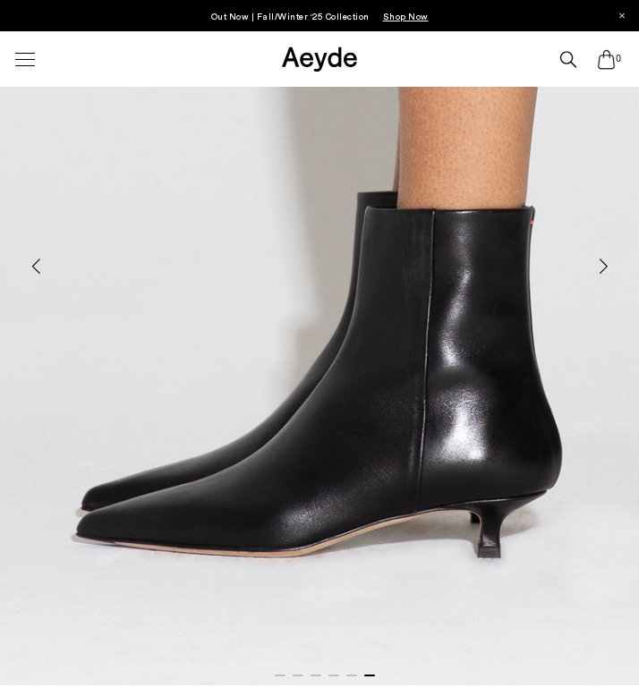
click at [604, 261] on div "Next slide" at bounding box center [603, 267] width 54 height 54
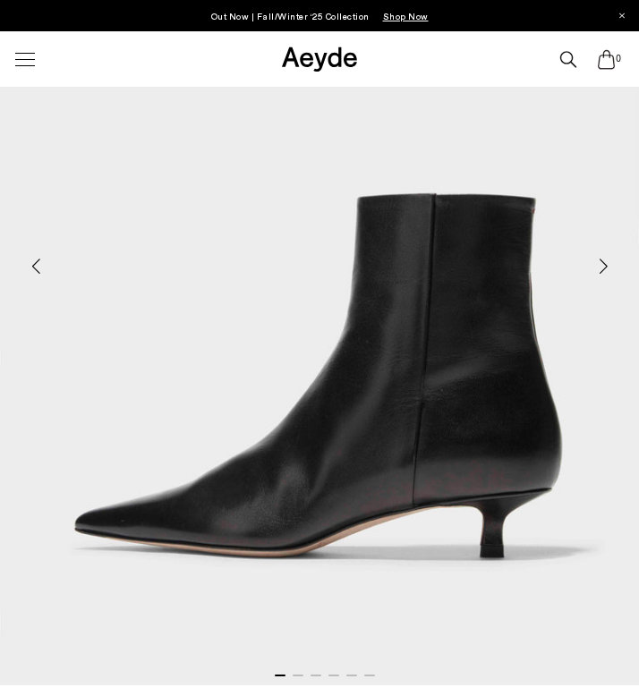
click at [604, 261] on div "Next slide" at bounding box center [603, 267] width 54 height 54
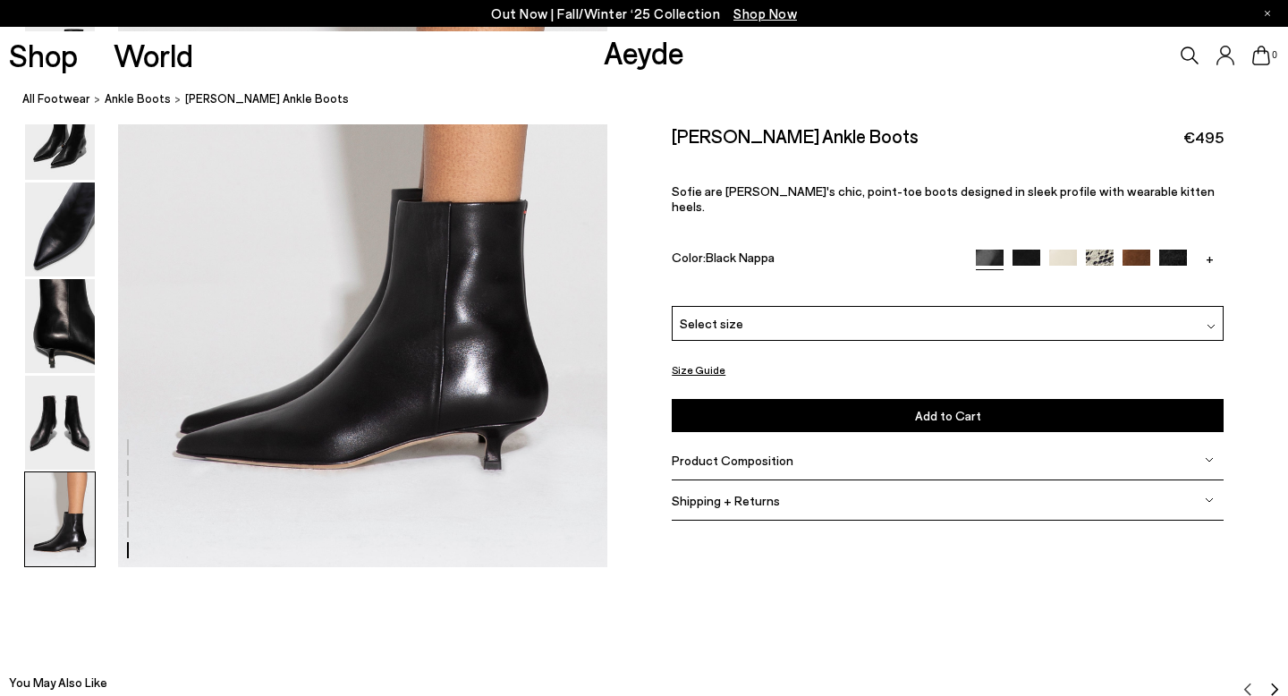
scroll to position [3495, 0]
